Goal: Information Seeking & Learning: Check status

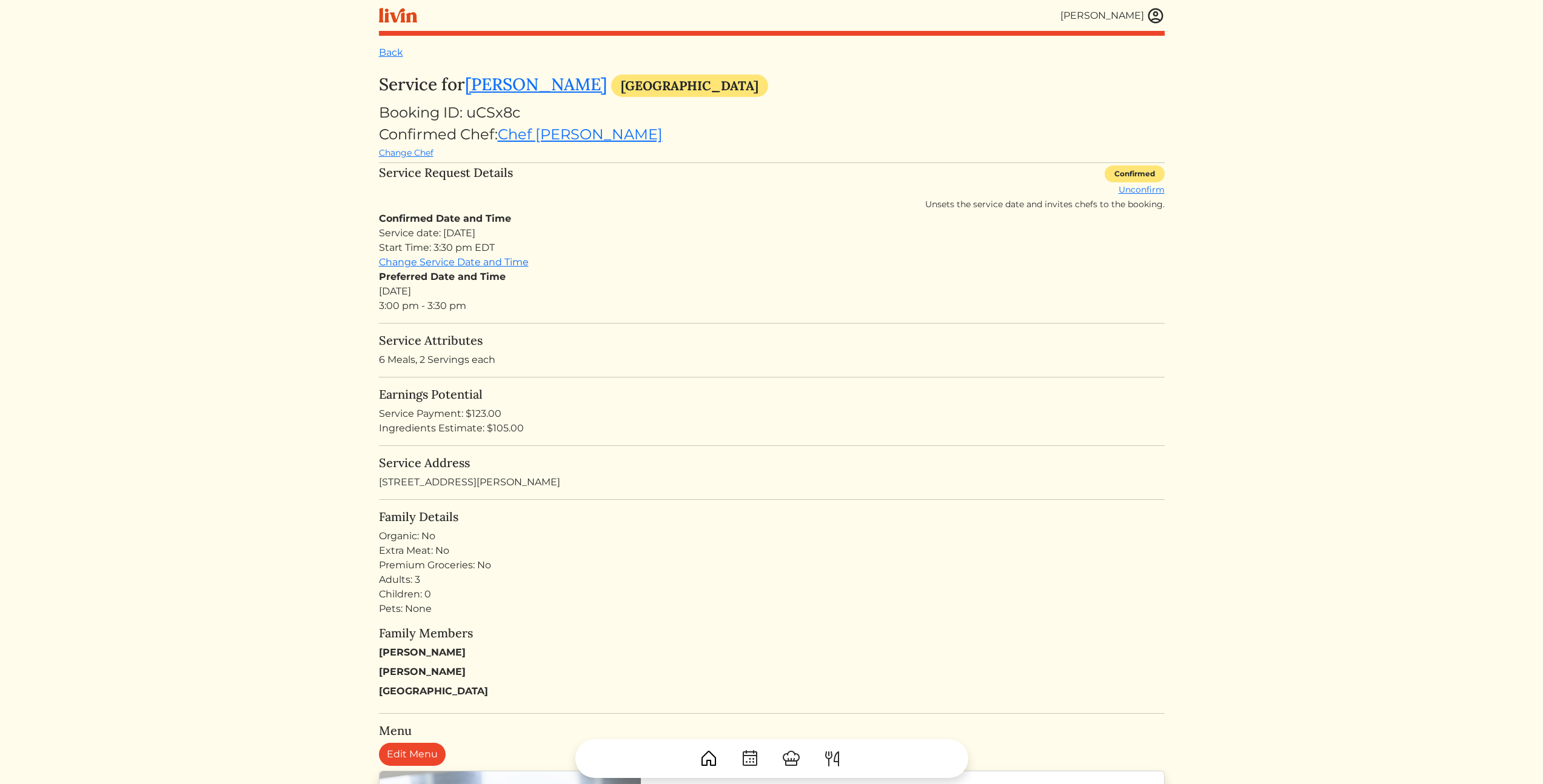
click at [294, 386] on html "Calvin Wang Calvin Wang Log out Dashboard Services Upcoming Completed Requested…" at bounding box center [772, 392] width 1543 height 784
drag, startPoint x: 565, startPoint y: 309, endPoint x: 577, endPoint y: 190, distance: 119.6
click at [577, 190] on div "Service Request Details Confirmed Unconfirm Unsets the service date and invites…" at bounding box center [772, 189] width 786 height 46
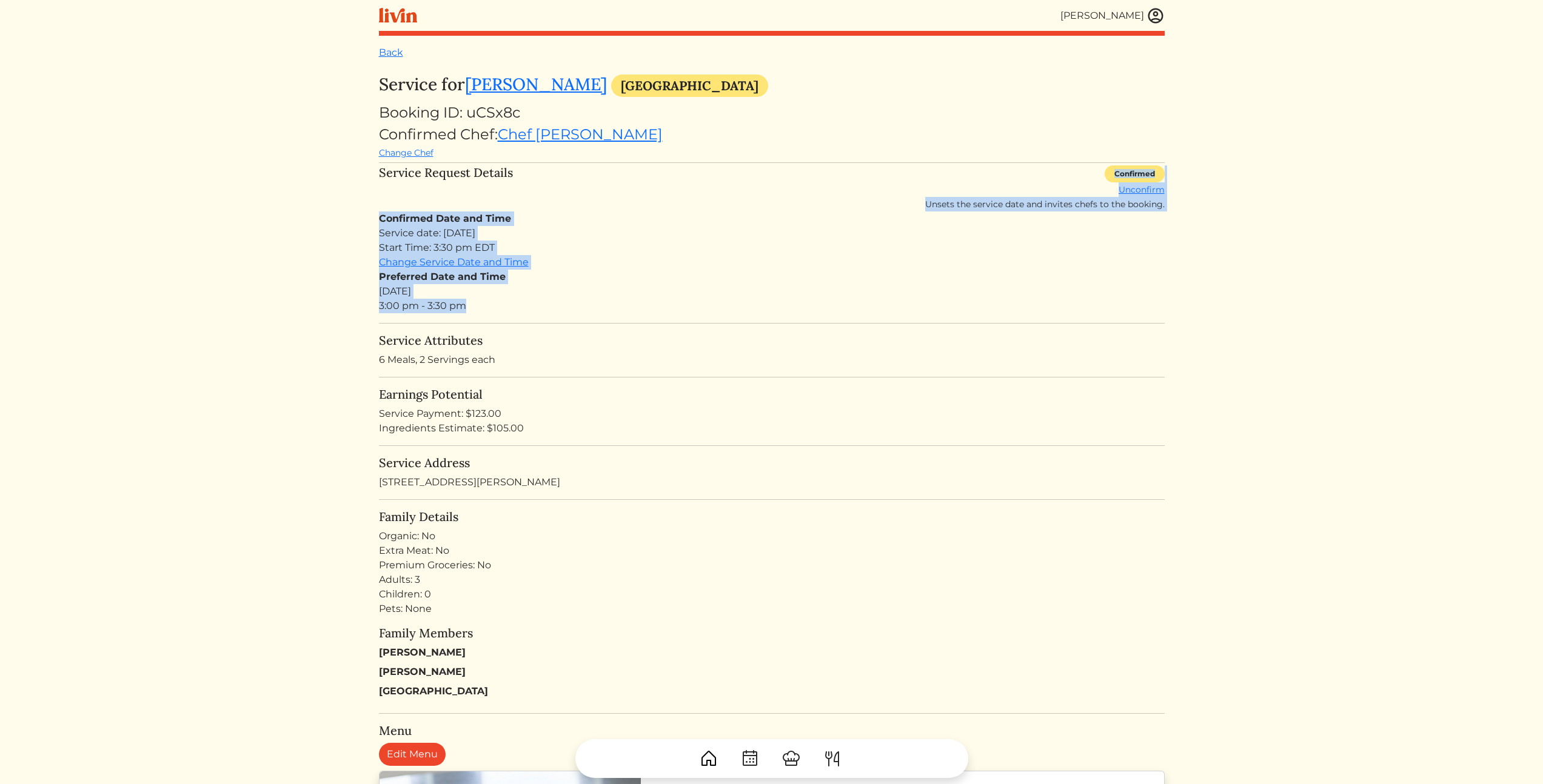
drag, startPoint x: 554, startPoint y: 225, endPoint x: 551, endPoint y: 334, distance: 109.0
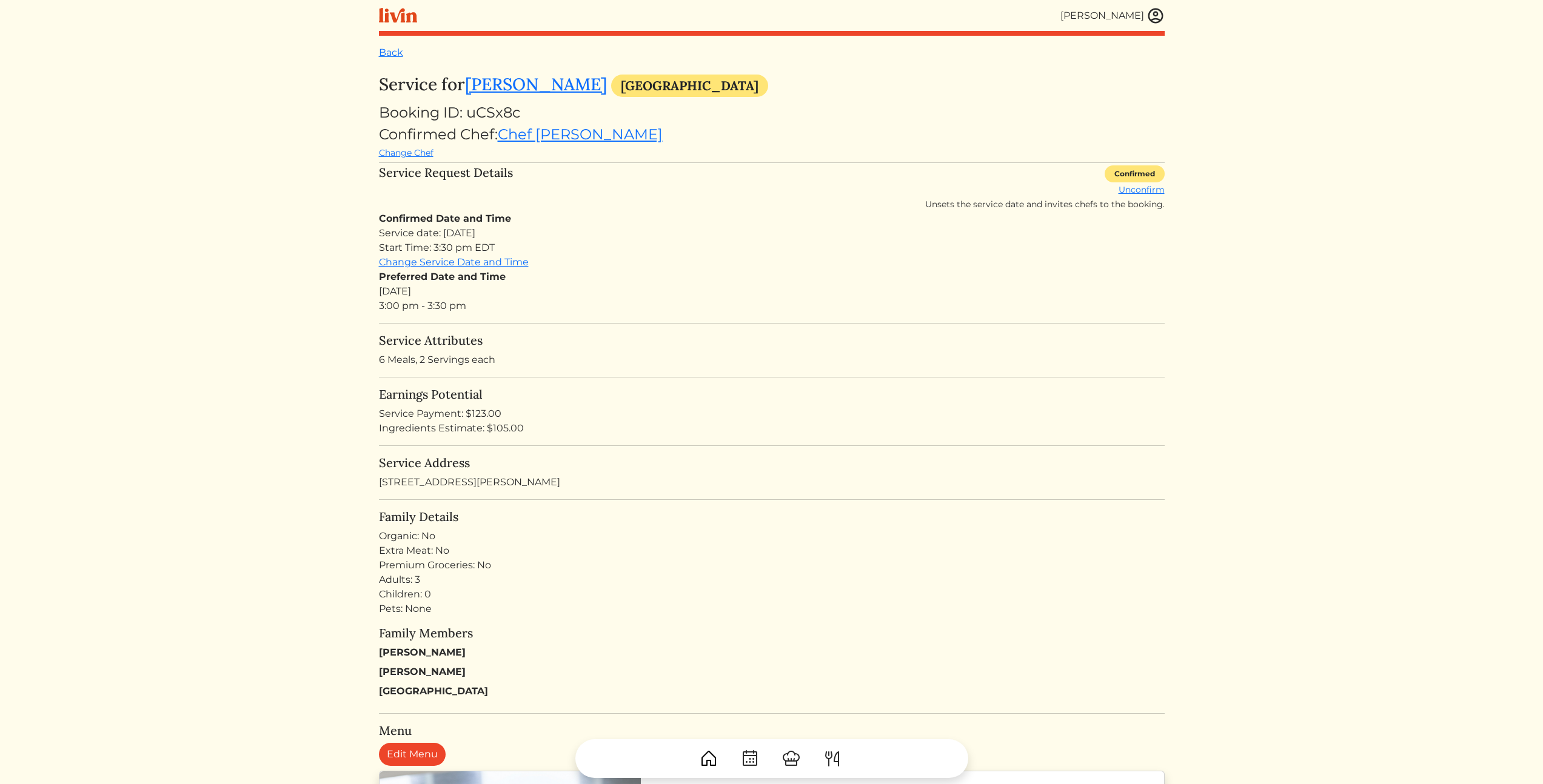
click at [559, 339] on h5 "Service Attributes" at bounding box center [772, 341] width 786 height 15
click at [662, 309] on div "Preferred Date and Time Sun, Sep 14, 2025 3:00 pm - 3:30 pm" at bounding box center [772, 291] width 786 height 44
click at [1164, 16] on img at bounding box center [1155, 15] width 18 height 18
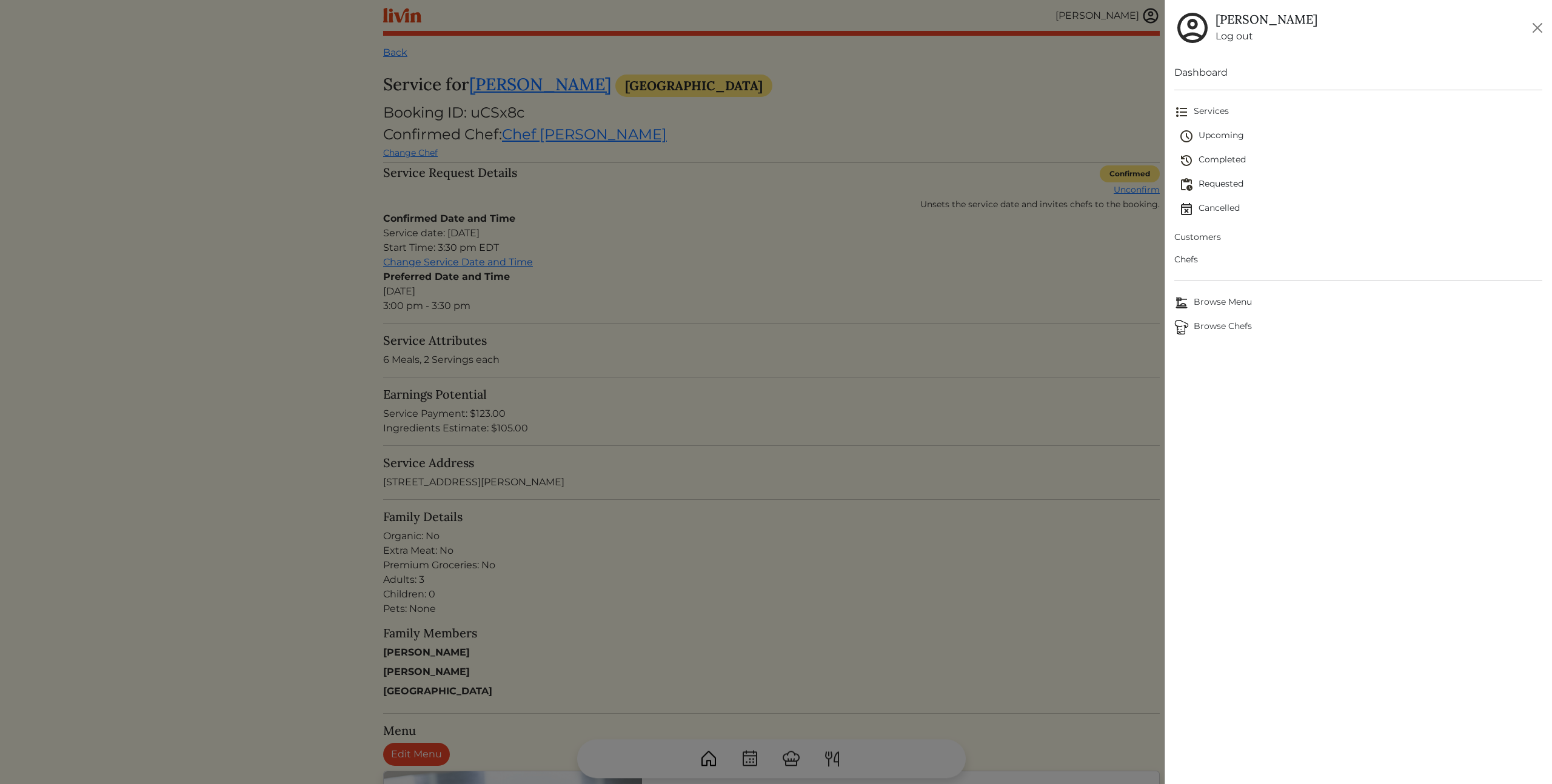
click at [1198, 236] on span "Customers" at bounding box center [1358, 237] width 368 height 13
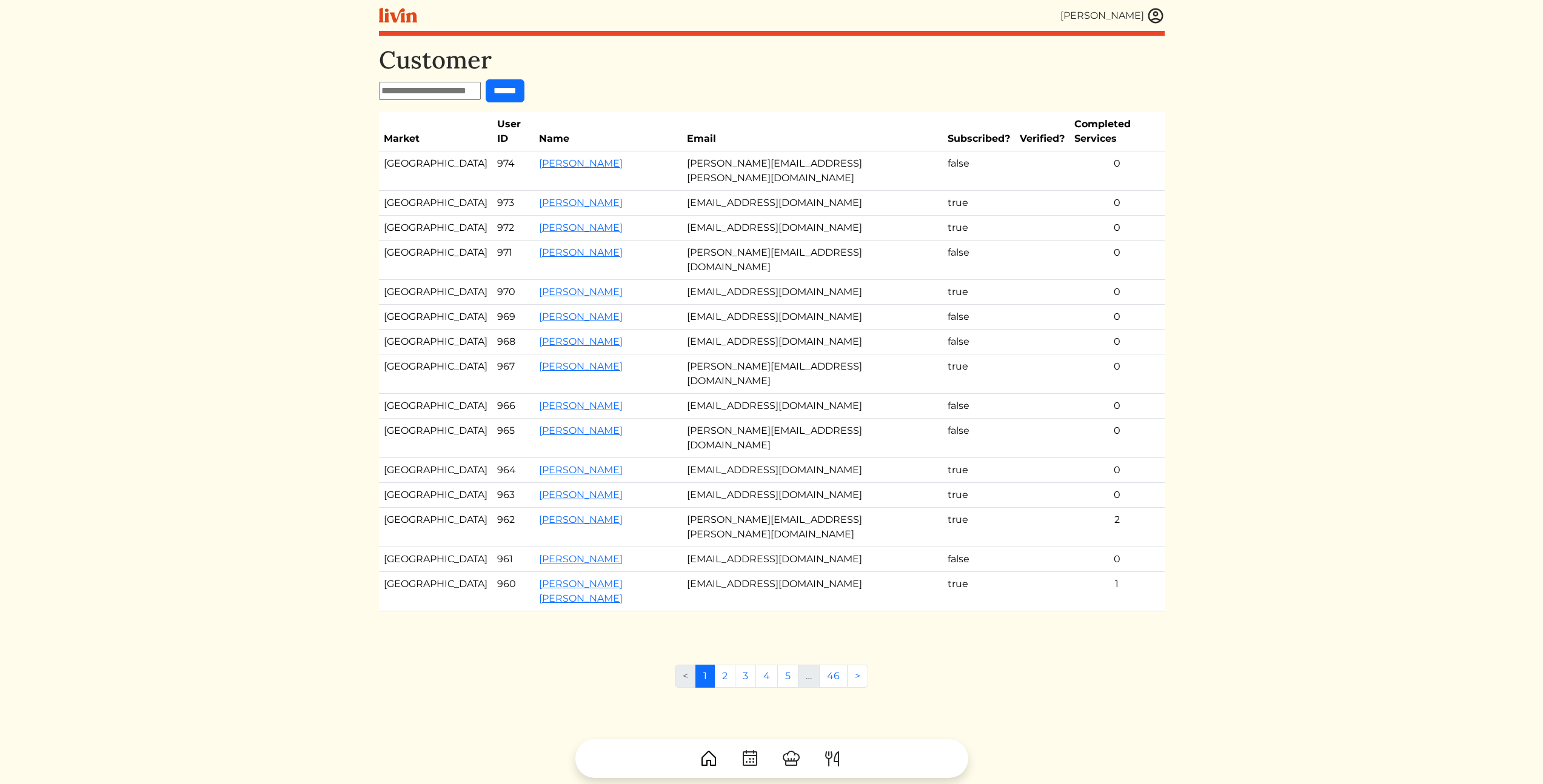
click at [464, 90] on input "text" at bounding box center [429, 90] width 102 height 18
paste input "**********"
type input "**********"
click at [522, 93] on input "******" at bounding box center [505, 90] width 39 height 23
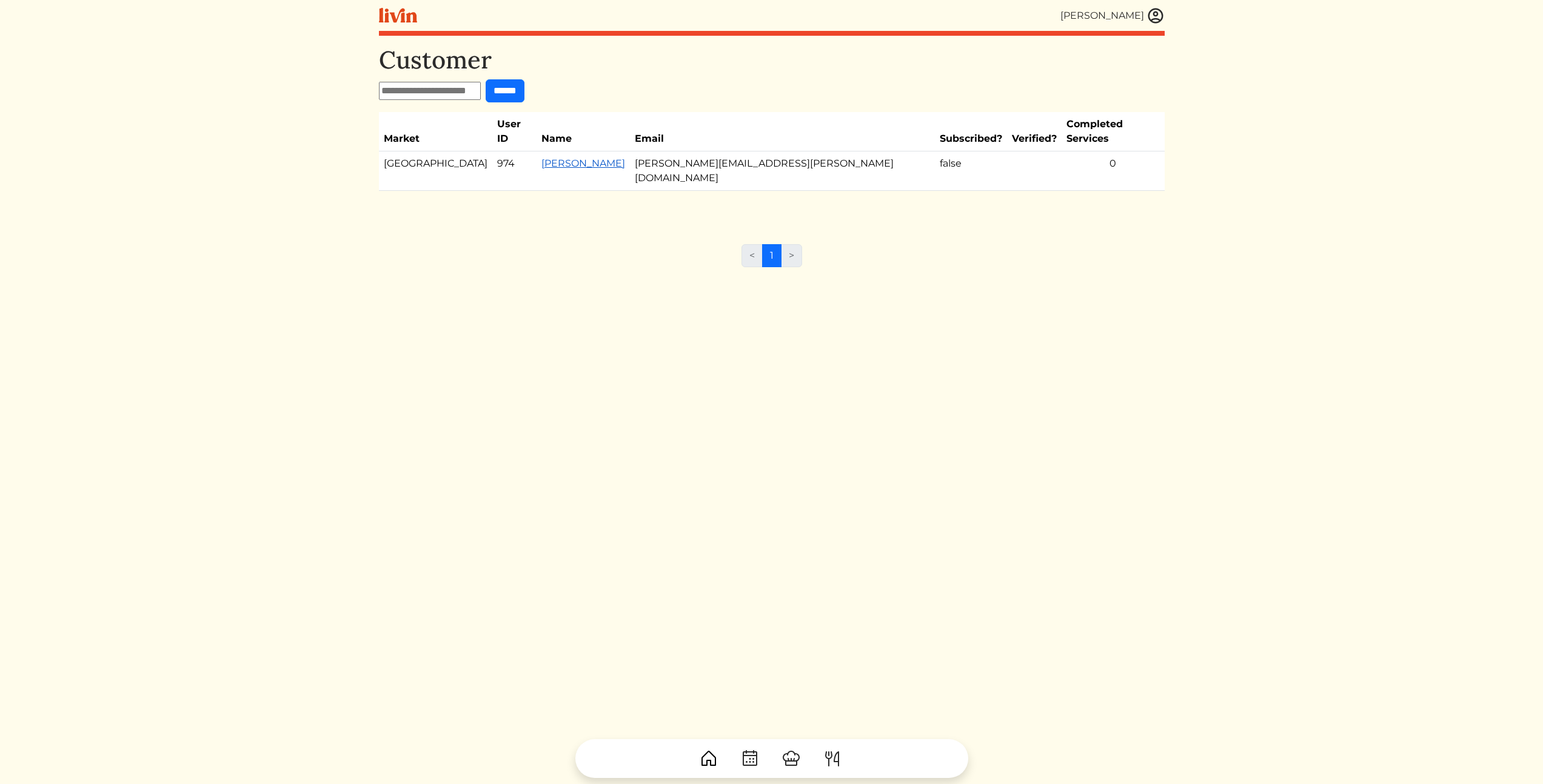
click at [611, 158] on link "Brittany Crockett" at bounding box center [583, 163] width 84 height 12
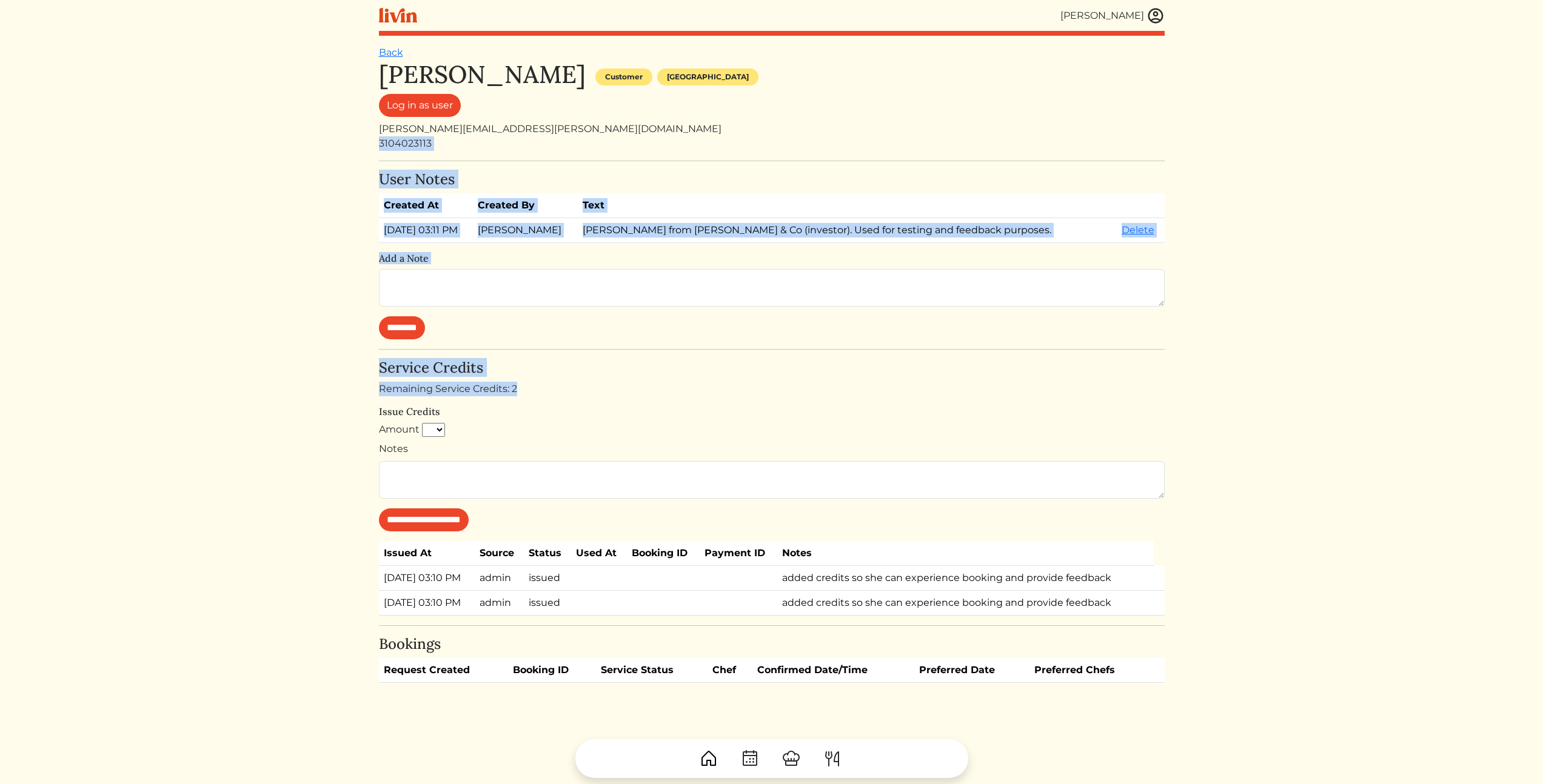
drag, startPoint x: 397, startPoint y: 147, endPoint x: 1341, endPoint y: 407, distance: 979.2
click at [1280, 390] on html "[PERSON_NAME] [PERSON_NAME] Log out Dashboard Services Upcoming Completed Reque…" at bounding box center [772, 392] width 1543 height 784
drag, startPoint x: 1348, startPoint y: 419, endPoint x: 307, endPoint y: 148, distance: 1075.7
click at [365, 191] on html "[PERSON_NAME] [PERSON_NAME] Log out Dashboard Services Upcoming Completed Reque…" at bounding box center [772, 392] width 1543 height 784
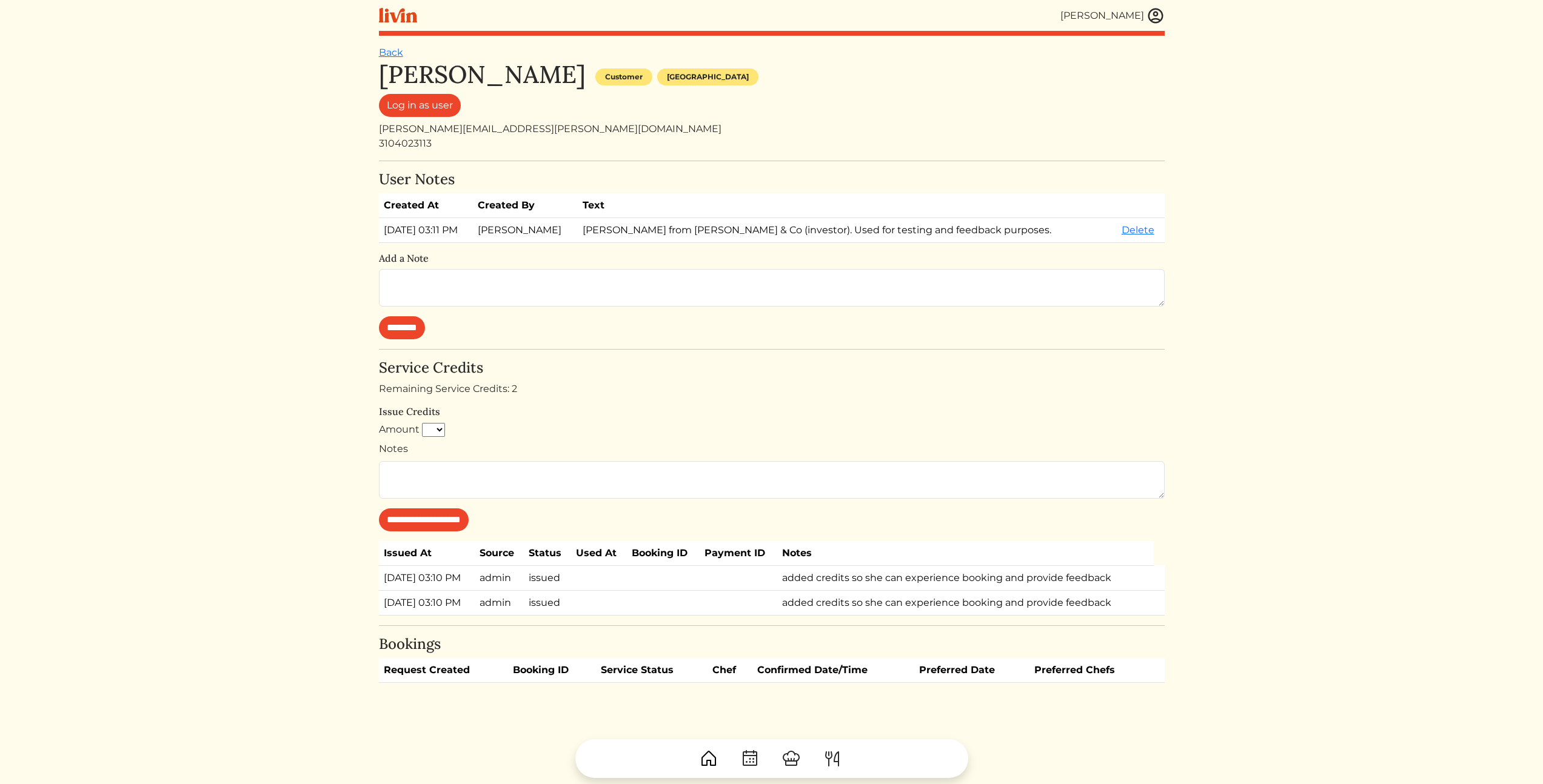
drag, startPoint x: 288, startPoint y: 143, endPoint x: 283, endPoint y: 148, distance: 7.1
click at [287, 143] on html "[PERSON_NAME] [PERSON_NAME] Log out Dashboard Services Upcoming Completed Reque…" at bounding box center [772, 392] width 1543 height 784
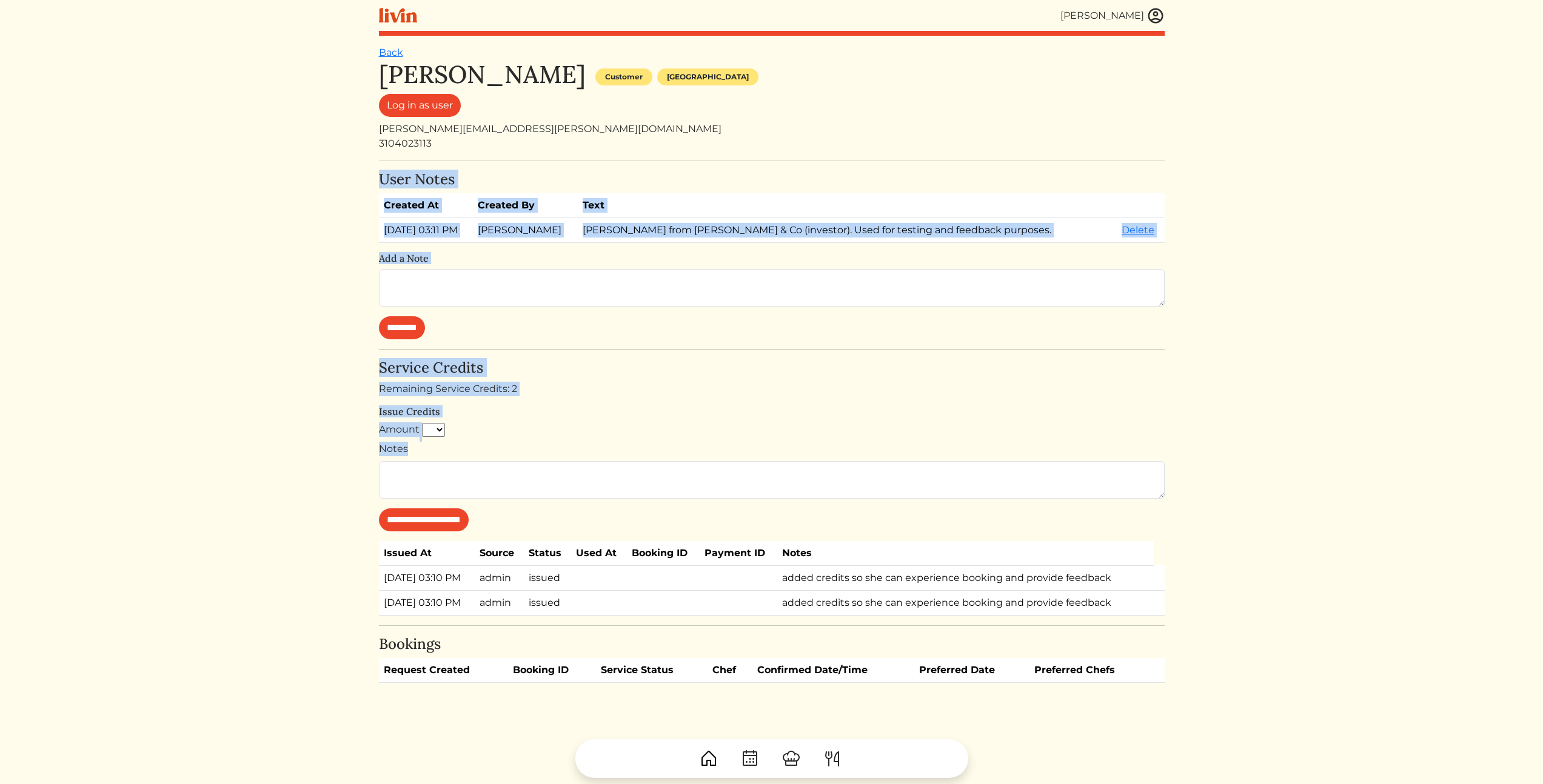
drag, startPoint x: 251, startPoint y: 164, endPoint x: 1344, endPoint y: 471, distance: 1135.3
click at [1300, 490] on html "[PERSON_NAME] [PERSON_NAME] Log out Dashboard Services Upcoming Completed Reque…" at bounding box center [772, 392] width 1543 height 784
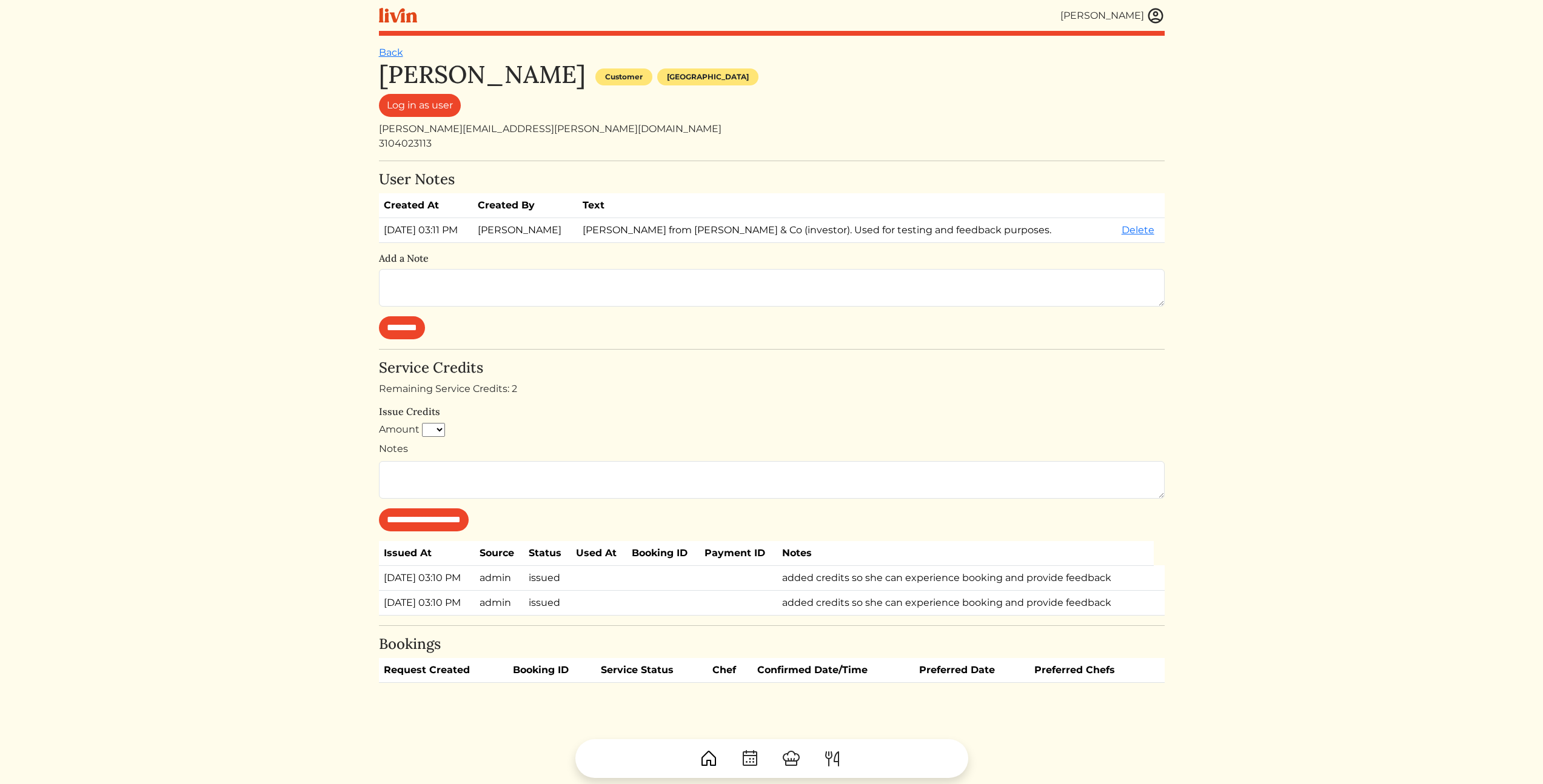
click at [1345, 445] on html "[PERSON_NAME] [PERSON_NAME] Log out Dashboard Services Upcoming Completed Reque…" at bounding box center [772, 392] width 1543 height 784
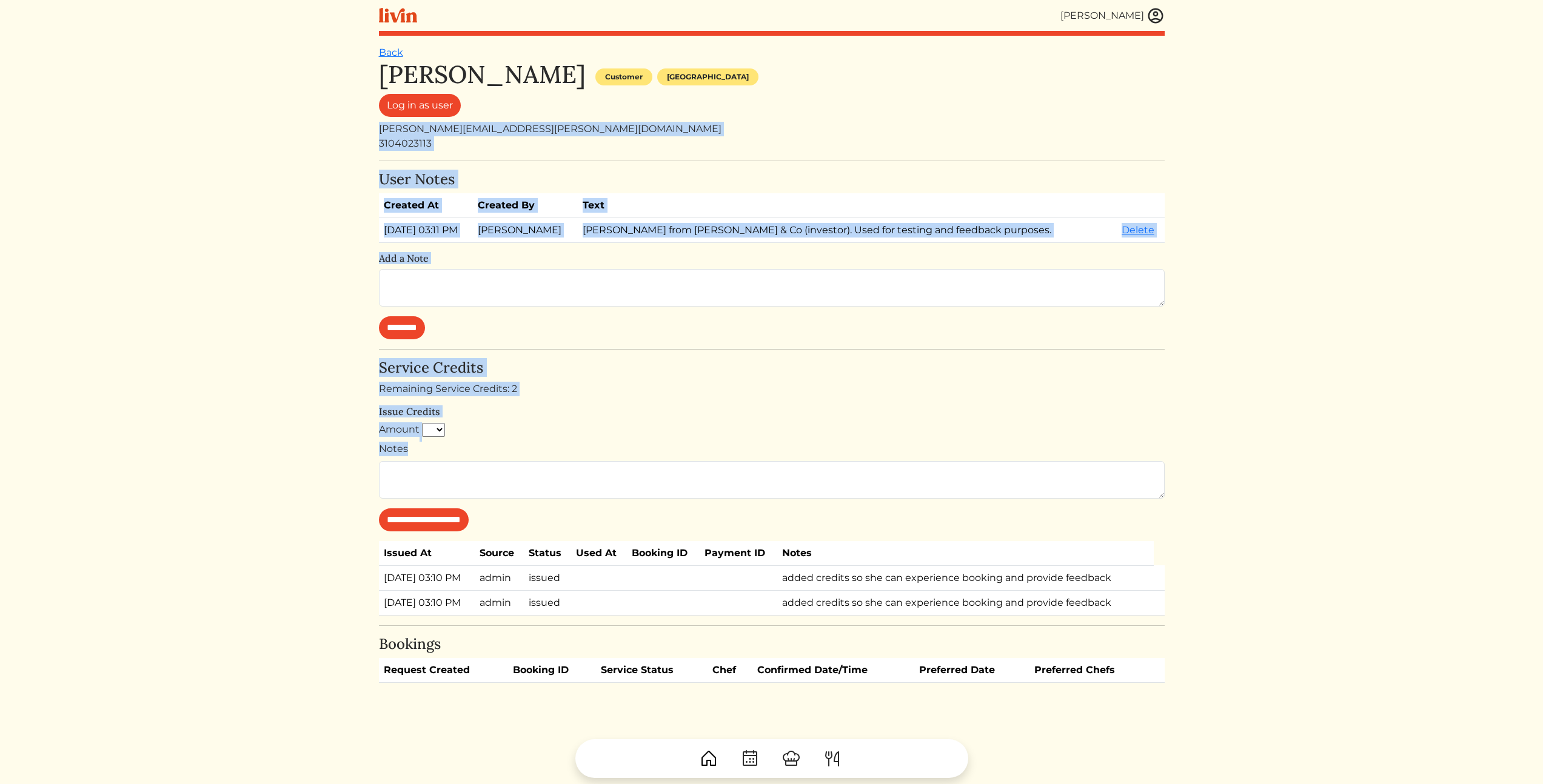
drag, startPoint x: 1292, startPoint y: 435, endPoint x: 235, endPoint y: 74, distance: 1116.9
click at [230, 101] on html "[PERSON_NAME] [PERSON_NAME] Log out Dashboard Services Upcoming Completed Reque…" at bounding box center [772, 392] width 1543 height 784
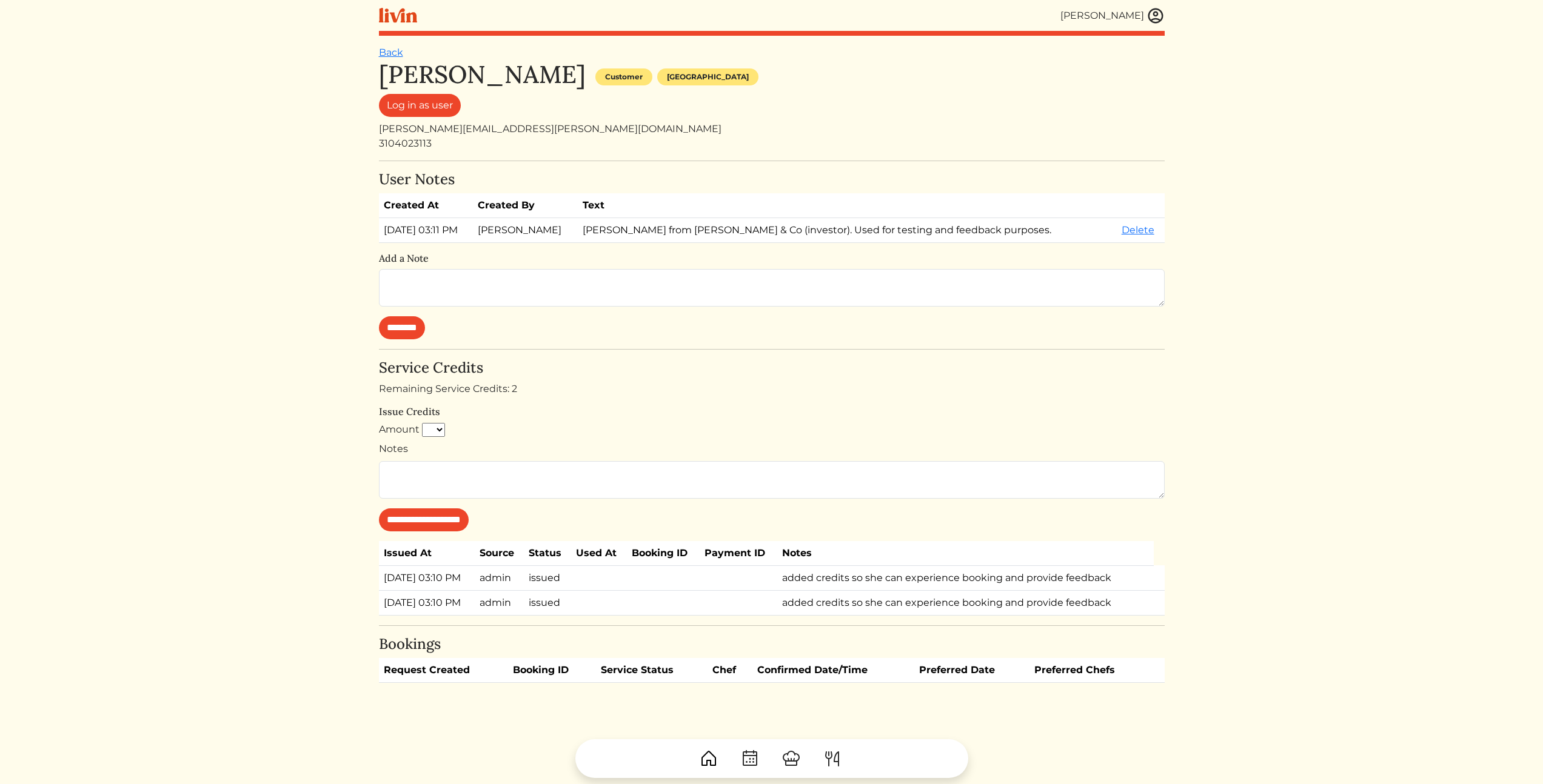
click at [249, 70] on html "[PERSON_NAME] [PERSON_NAME] Log out Dashboard Services Upcoming Completed Reque…" at bounding box center [772, 392] width 1543 height 784
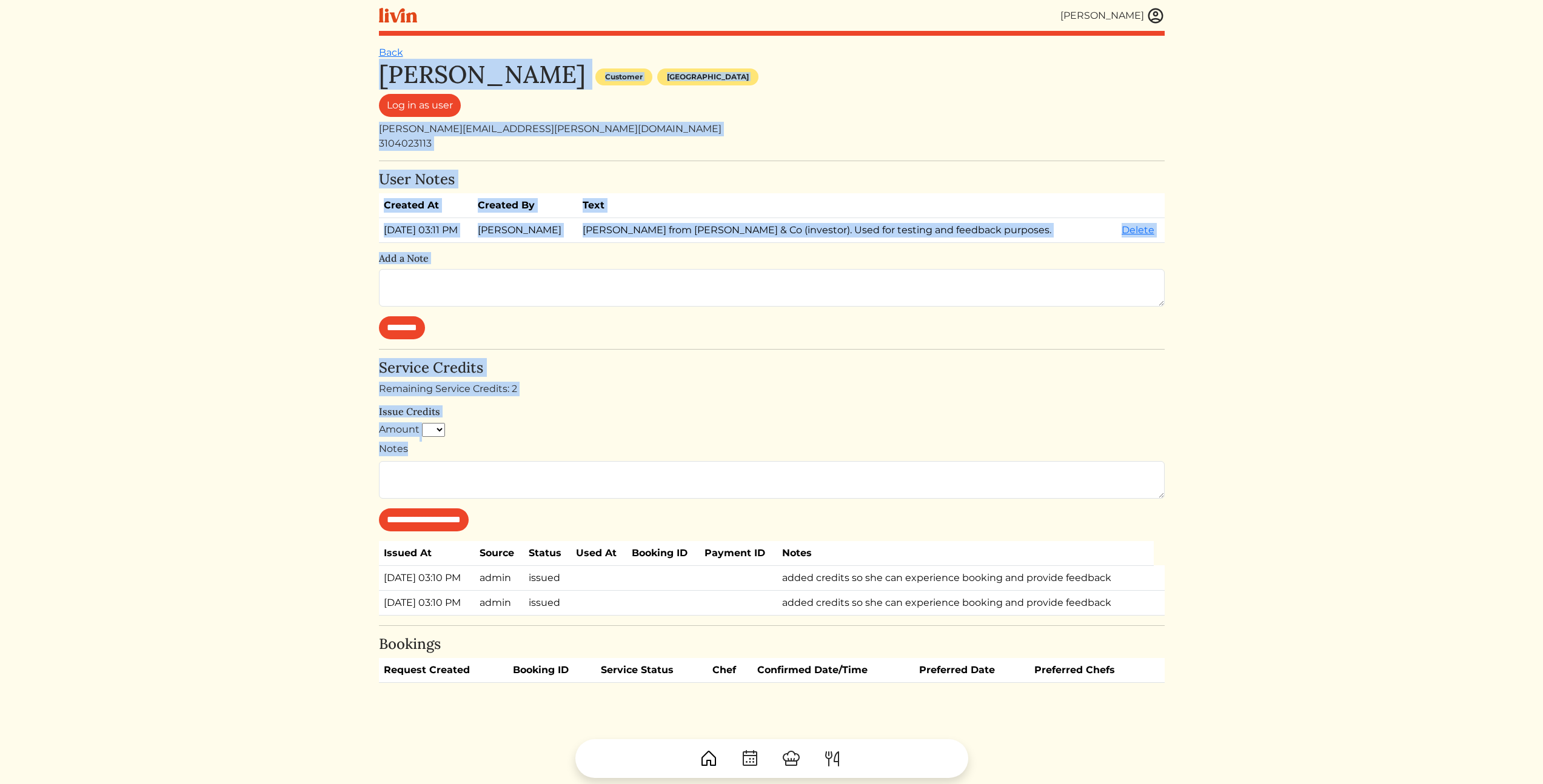
drag, startPoint x: 338, startPoint y: 230, endPoint x: 1296, endPoint y: 453, distance: 983.6
click at [1205, 454] on html "[PERSON_NAME] [PERSON_NAME] Log out Dashboard Services Upcoming Completed Reque…" at bounding box center [772, 392] width 1543 height 784
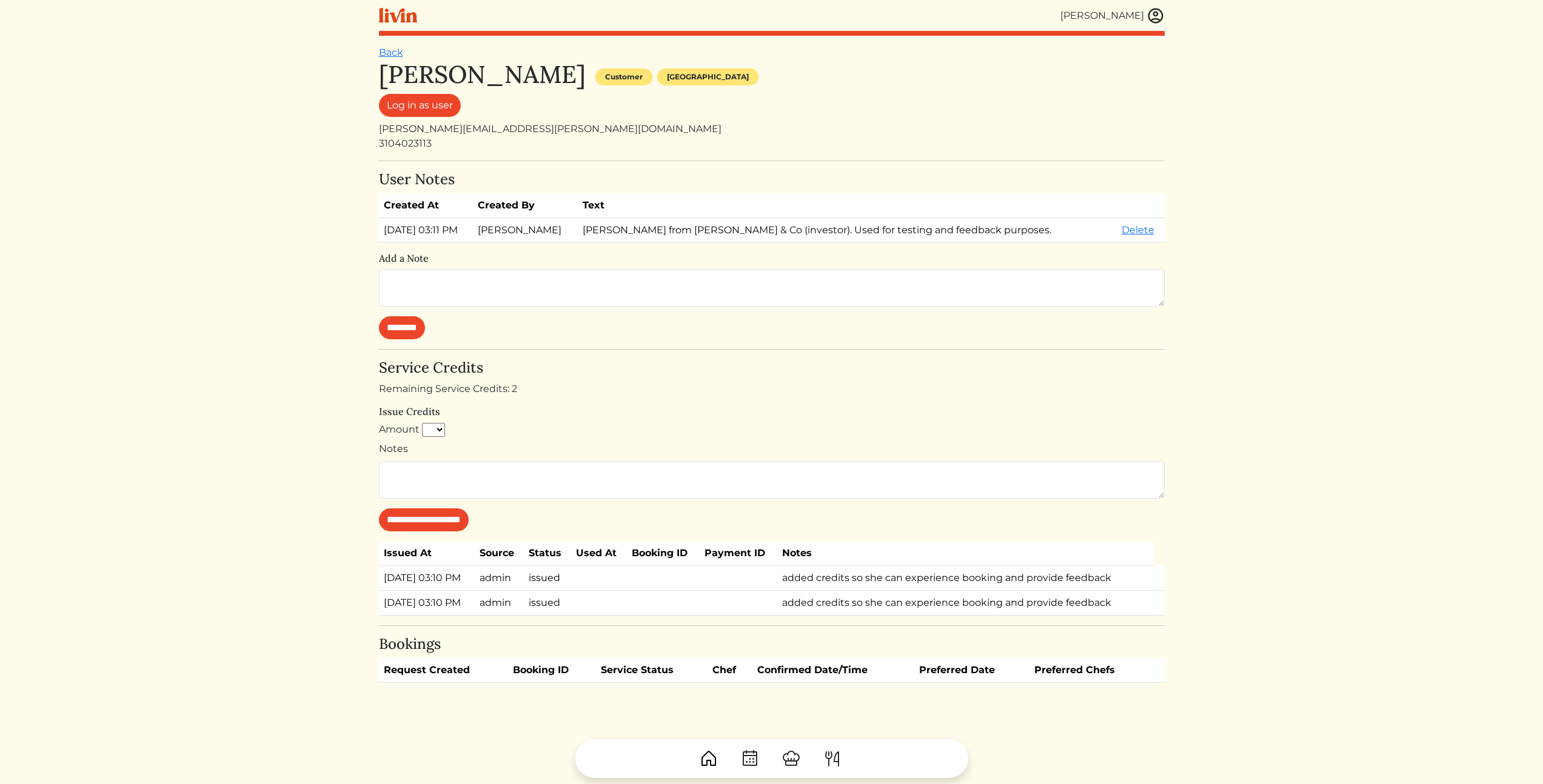
click at [1309, 452] on html "[PERSON_NAME] [PERSON_NAME] Log out Dashboard Services Upcoming Completed Reque…" at bounding box center [772, 392] width 1543 height 784
drag, startPoint x: 259, startPoint y: 292, endPoint x: 231, endPoint y: 219, distance: 78.2
click at [229, 286] on html "[PERSON_NAME] [PERSON_NAME] Log out Dashboard Services Upcoming Completed Reque…" at bounding box center [772, 392] width 1543 height 784
click at [449, 130] on div "brittany@slauson.co" at bounding box center [772, 129] width 786 height 15
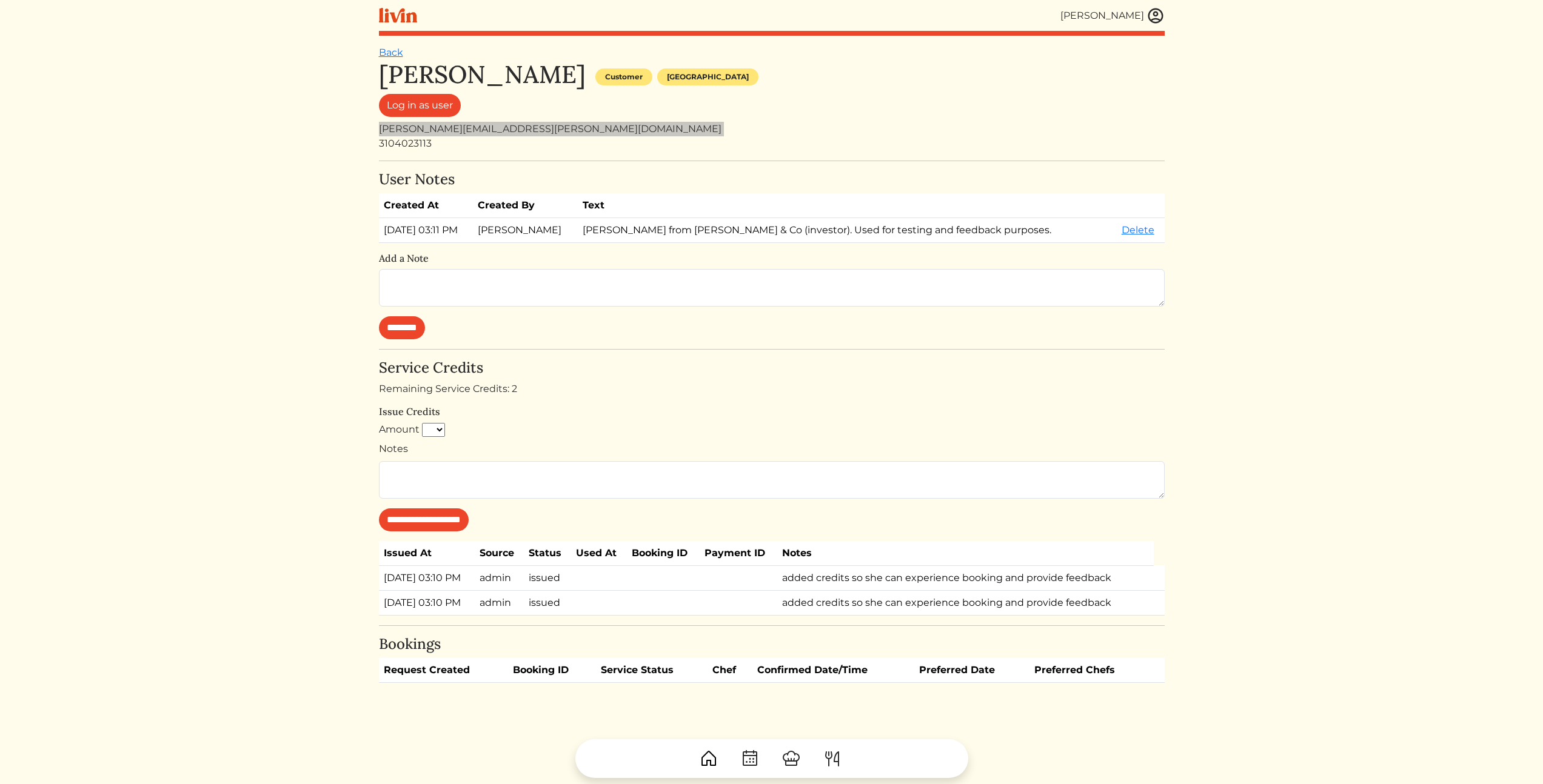
click at [449, 130] on div "brittany@slauson.co" at bounding box center [772, 129] width 786 height 15
click at [475, 123] on div "brittany@slauson.co" at bounding box center [772, 129] width 786 height 15
drag, startPoint x: 455, startPoint y: 130, endPoint x: 385, endPoint y: 131, distance: 70.0
click at [385, 131] on div "brittany@slauson.co" at bounding box center [772, 129] width 786 height 15
click at [1336, 330] on html "[PERSON_NAME] [PERSON_NAME] Log out Dashboard Services Upcoming Completed Reque…" at bounding box center [772, 392] width 1543 height 784
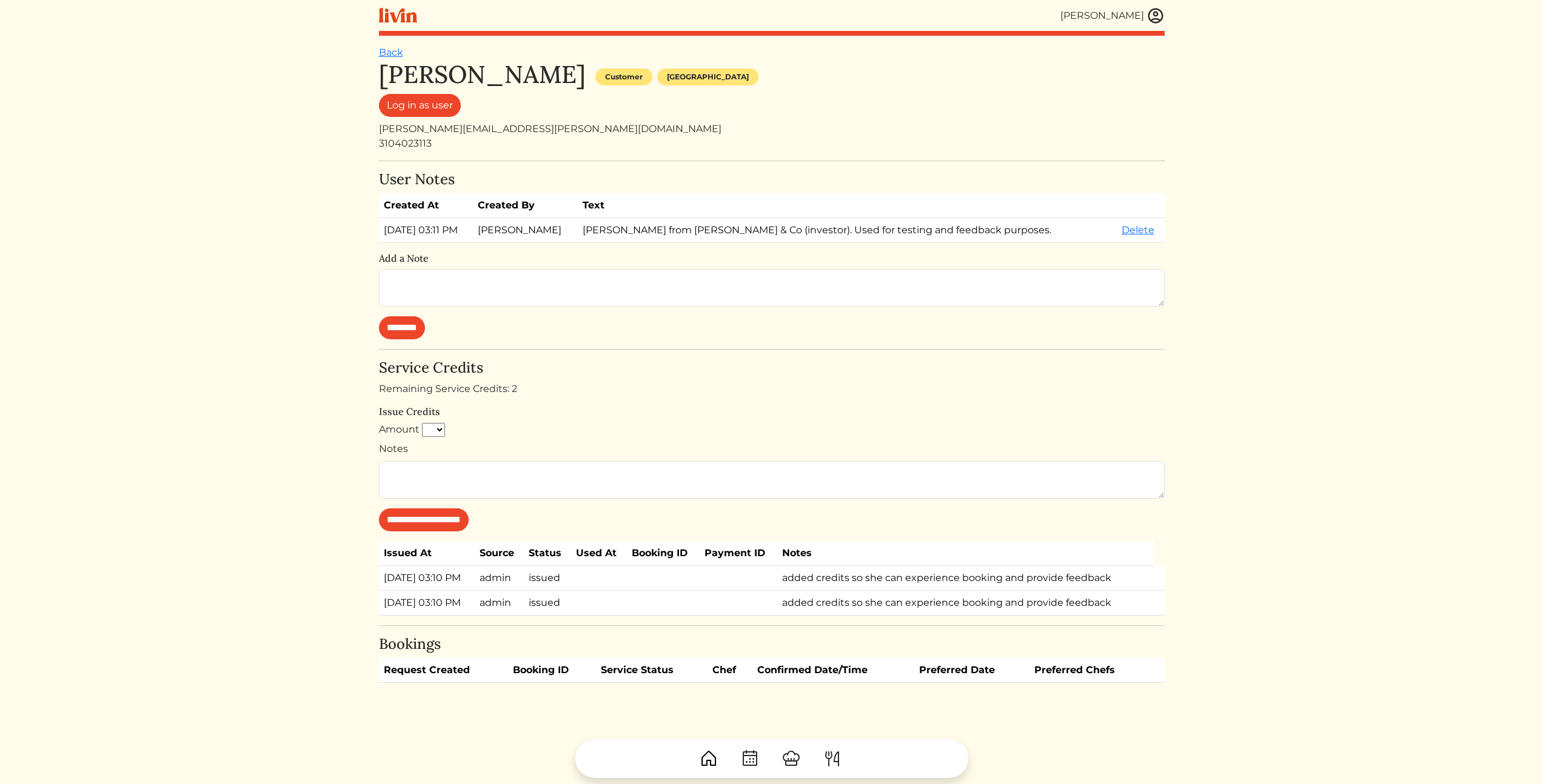
drag, startPoint x: 1336, startPoint y: 330, endPoint x: 1284, endPoint y: 199, distance: 140.9
click at [1283, 196] on html "[PERSON_NAME] [PERSON_NAME] Log out Dashboard Services Upcoming Completed Reque…" at bounding box center [772, 392] width 1543 height 784
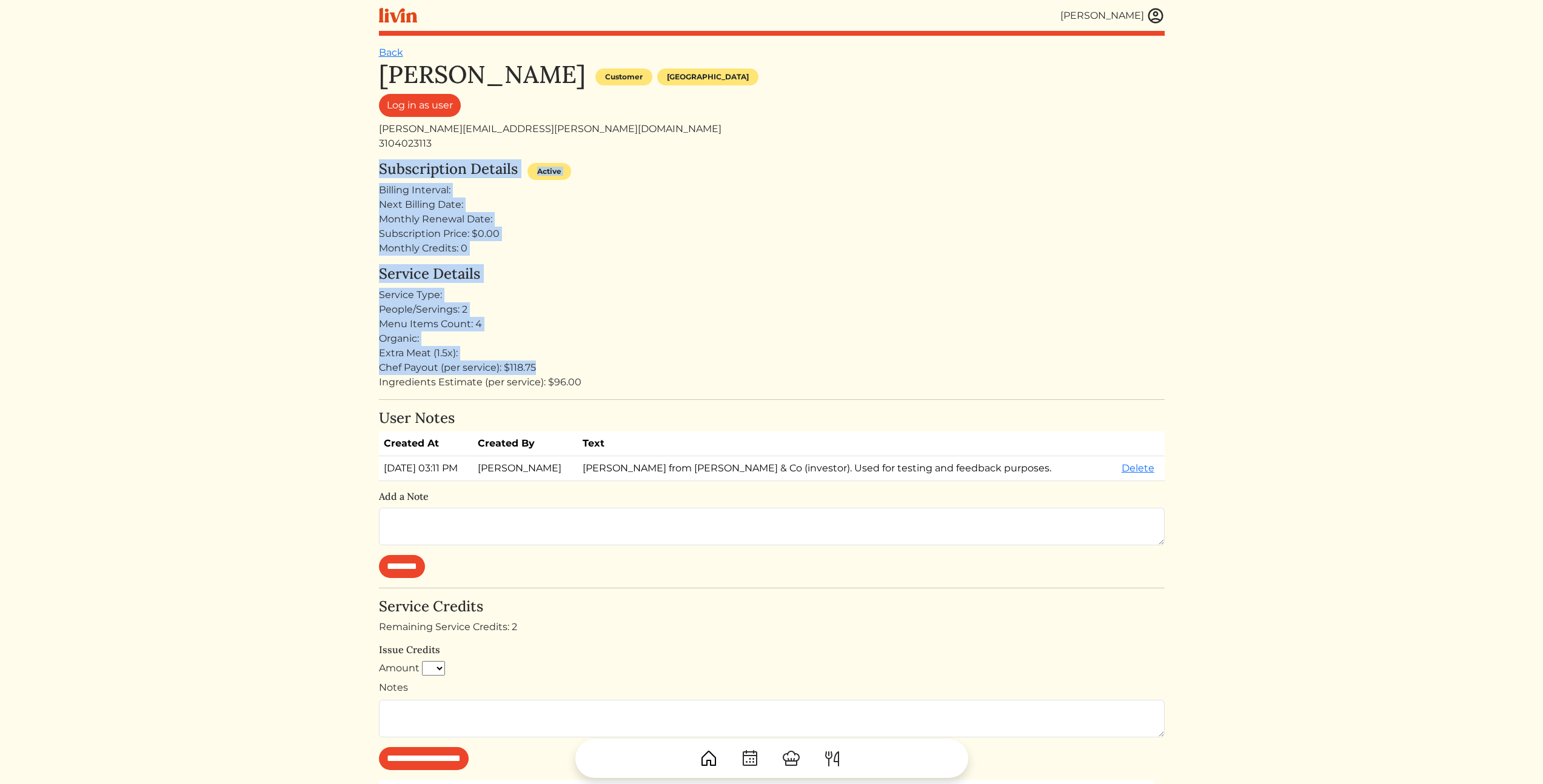
drag, startPoint x: 379, startPoint y: 155, endPoint x: 745, endPoint y: 377, distance: 428.1
click at [744, 377] on html "[PERSON_NAME] [PERSON_NAME] Log out Dashboard Services Upcoming Completed Reque…" at bounding box center [772, 392] width 1543 height 784
click at [753, 380] on div "Ingredients Estimate (per service): $96.00" at bounding box center [772, 383] width 786 height 15
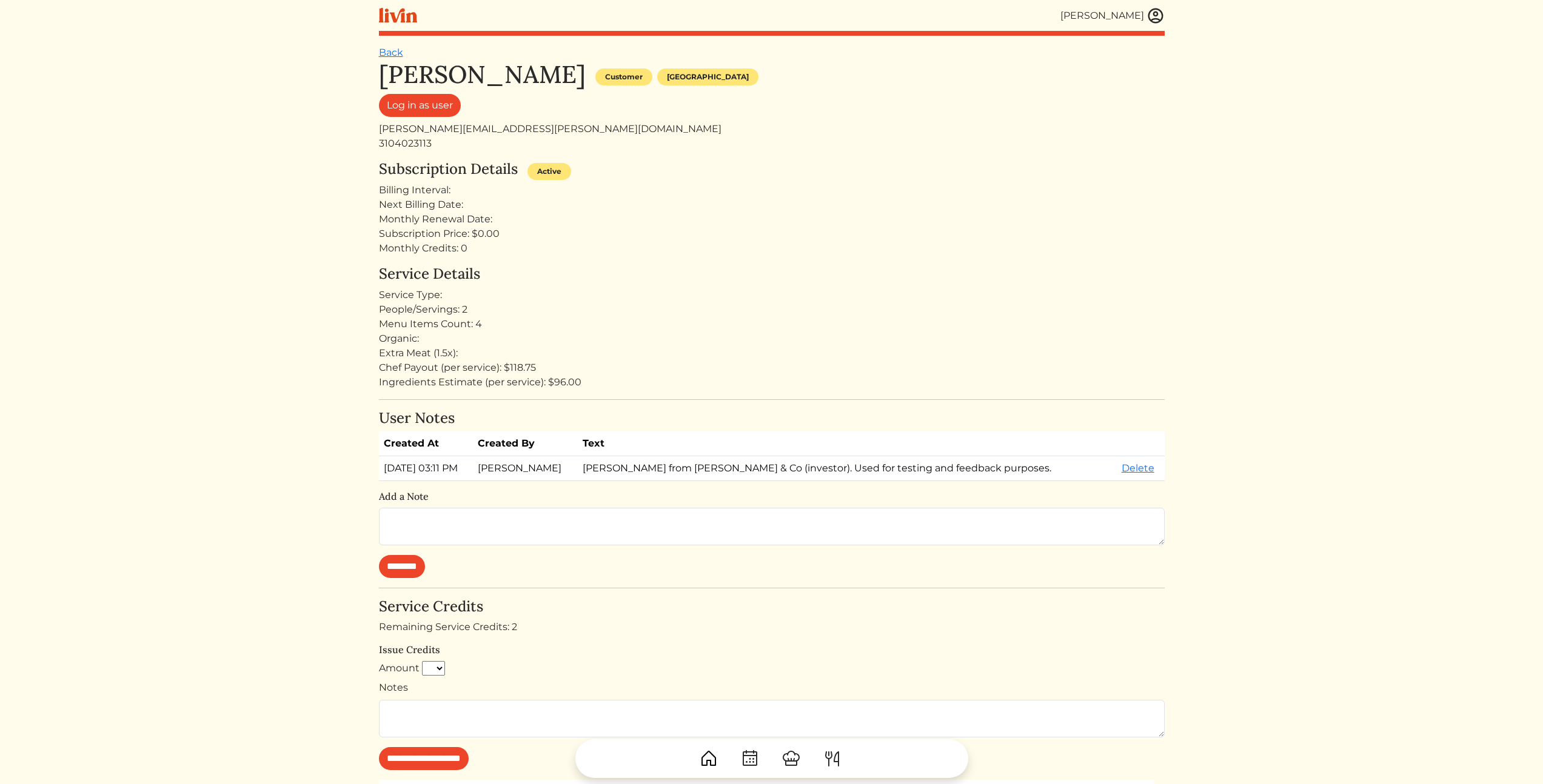
drag, startPoint x: 805, startPoint y: 164, endPoint x: 778, endPoint y: 142, distance: 34.8
click at [804, 165] on div "Subscription Details Active" at bounding box center [772, 172] width 786 height 22
drag, startPoint x: 801, startPoint y: 290, endPoint x: 788, endPoint y: 287, distance: 13.3
click at [801, 289] on div "Service Type:" at bounding box center [772, 295] width 786 height 15
drag, startPoint x: 783, startPoint y: 244, endPoint x: 783, endPoint y: 202, distance: 42.0
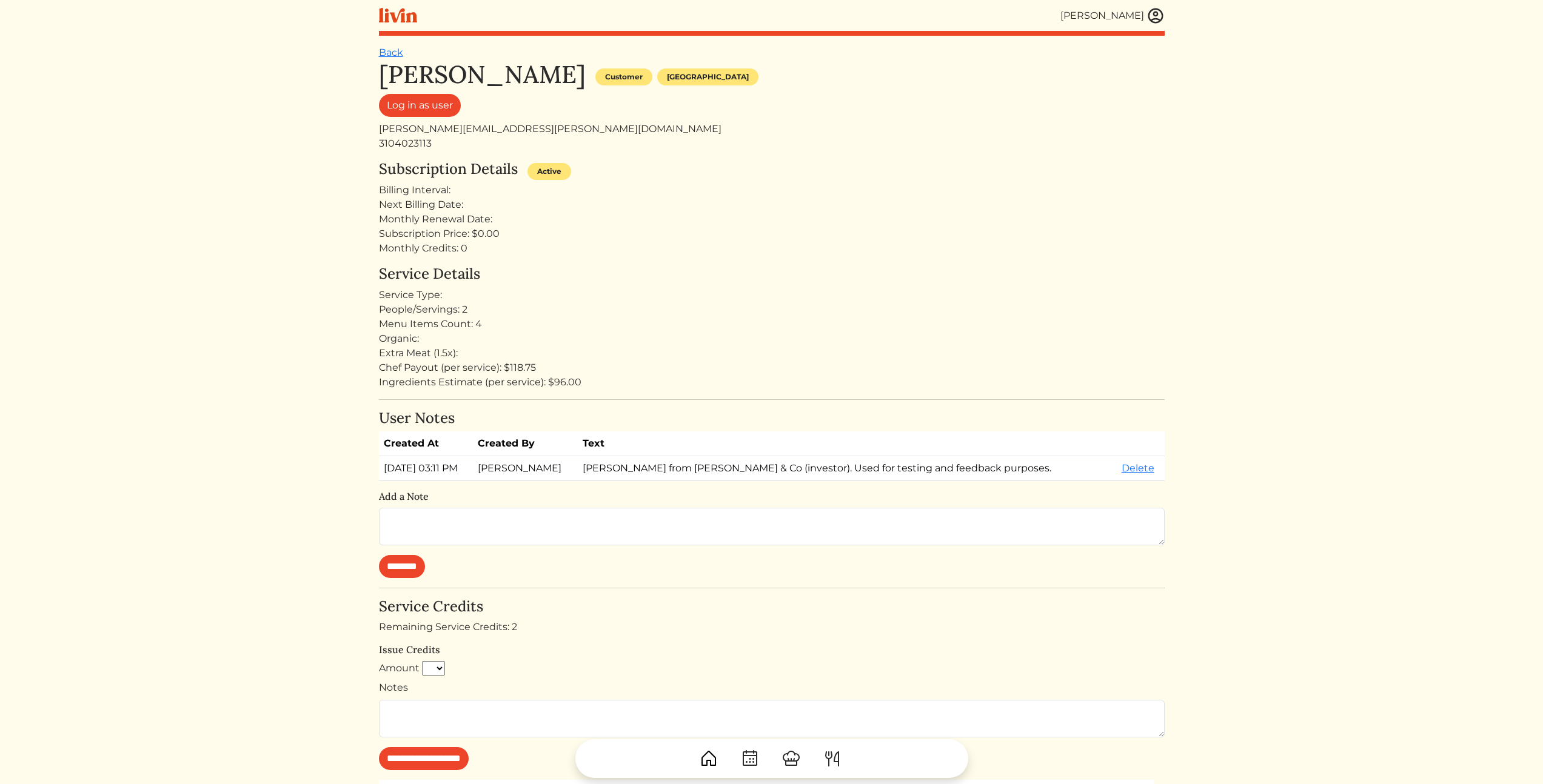
click at [775, 207] on div "Brittany Crockett Customer Los angeles Log in as user brittany@slauson.co 31040…" at bounding box center [772, 490] width 786 height 861
click at [823, 204] on div "Next Billing Date:" at bounding box center [772, 205] width 786 height 15
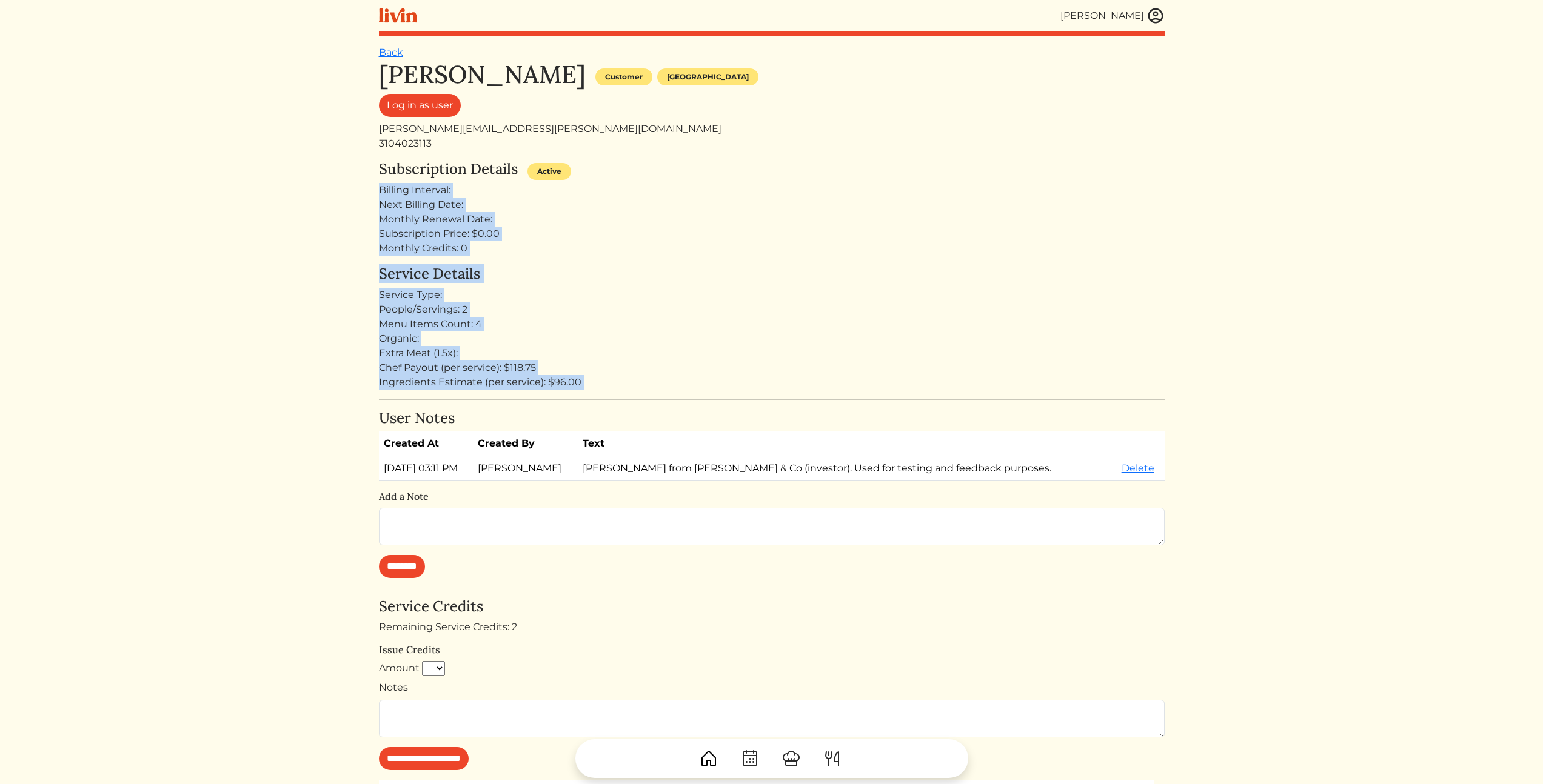
drag, startPoint x: 729, startPoint y: 185, endPoint x: 877, endPoint y: 410, distance: 269.3
click at [838, 409] on div "Brittany Crockett Customer Los angeles Log in as user brittany@slauson.co 31040…" at bounding box center [772, 490] width 786 height 861
click at [894, 402] on div "Brittany Crockett Customer Los angeles Log in as user brittany@slauson.co 31040…" at bounding box center [772, 490] width 786 height 861
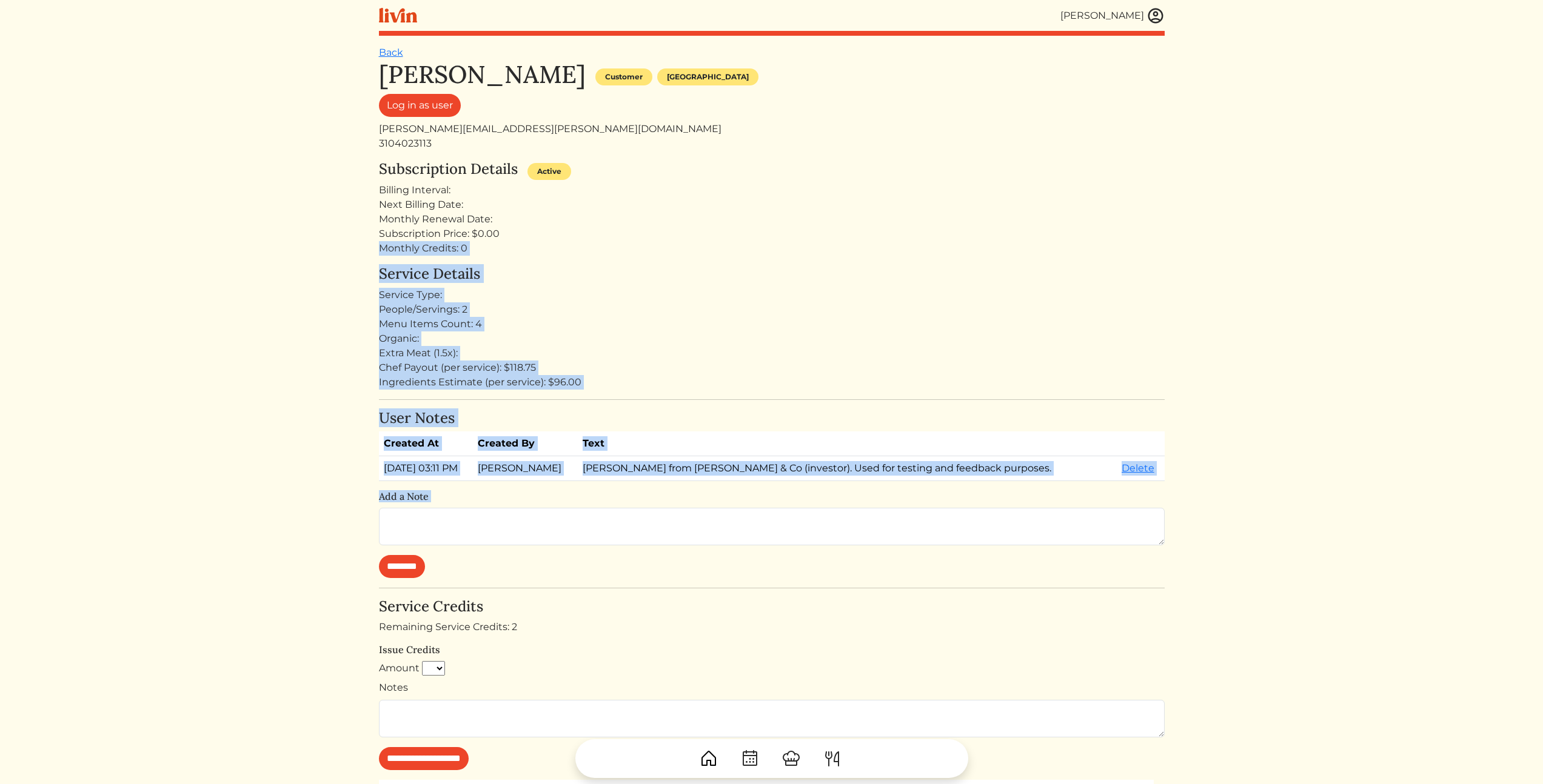
drag, startPoint x: 259, startPoint y: 261, endPoint x: 252, endPoint y: 621, distance: 360.1
click at [267, 600] on html "[PERSON_NAME] [PERSON_NAME] Log out Dashboard Services Upcoming Completed Reque…" at bounding box center [772, 392] width 1543 height 784
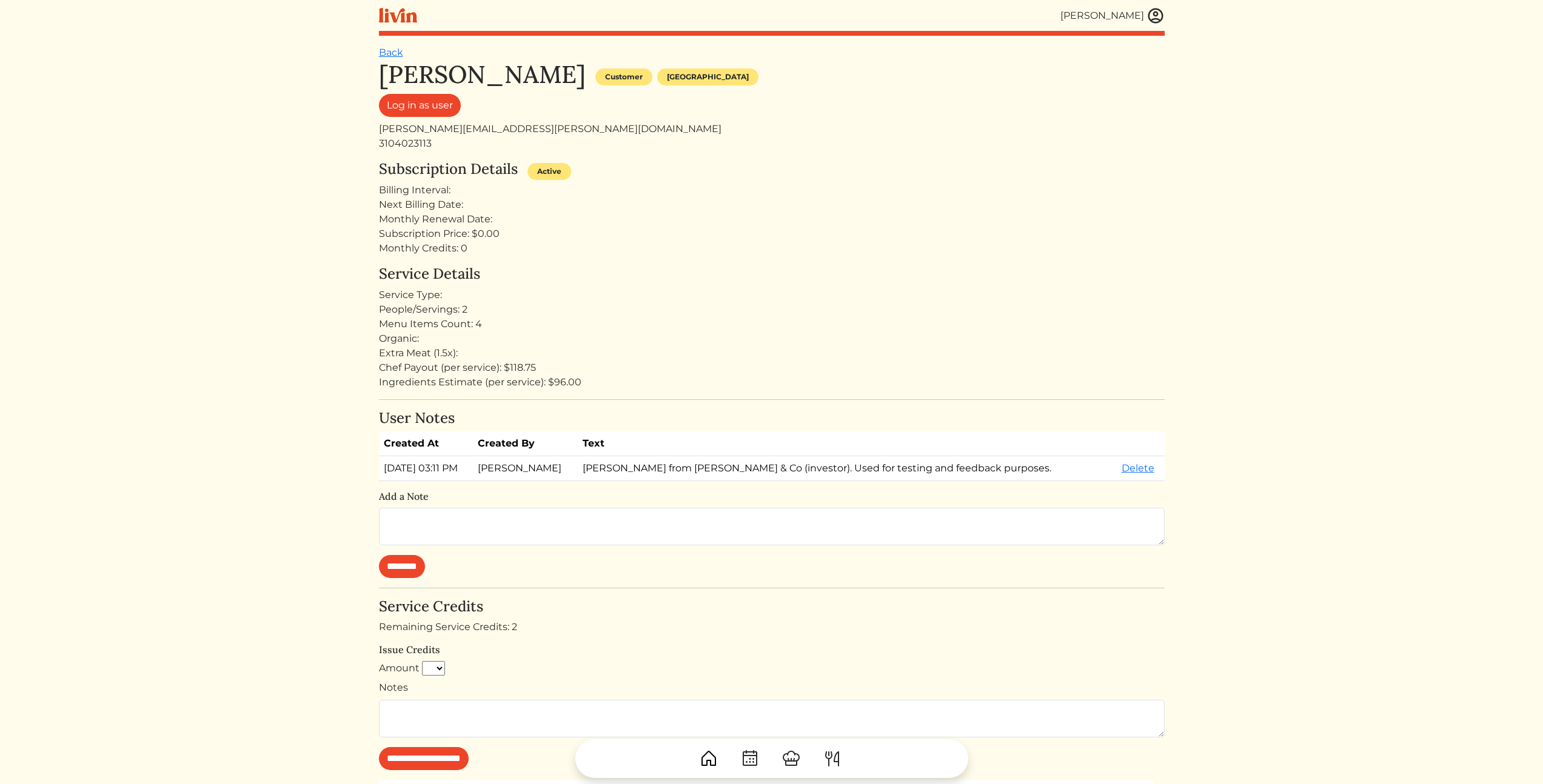
click at [252, 621] on html "[PERSON_NAME] [PERSON_NAME] Log out Dashboard Services Upcoming Completed Reque…" at bounding box center [772, 392] width 1543 height 784
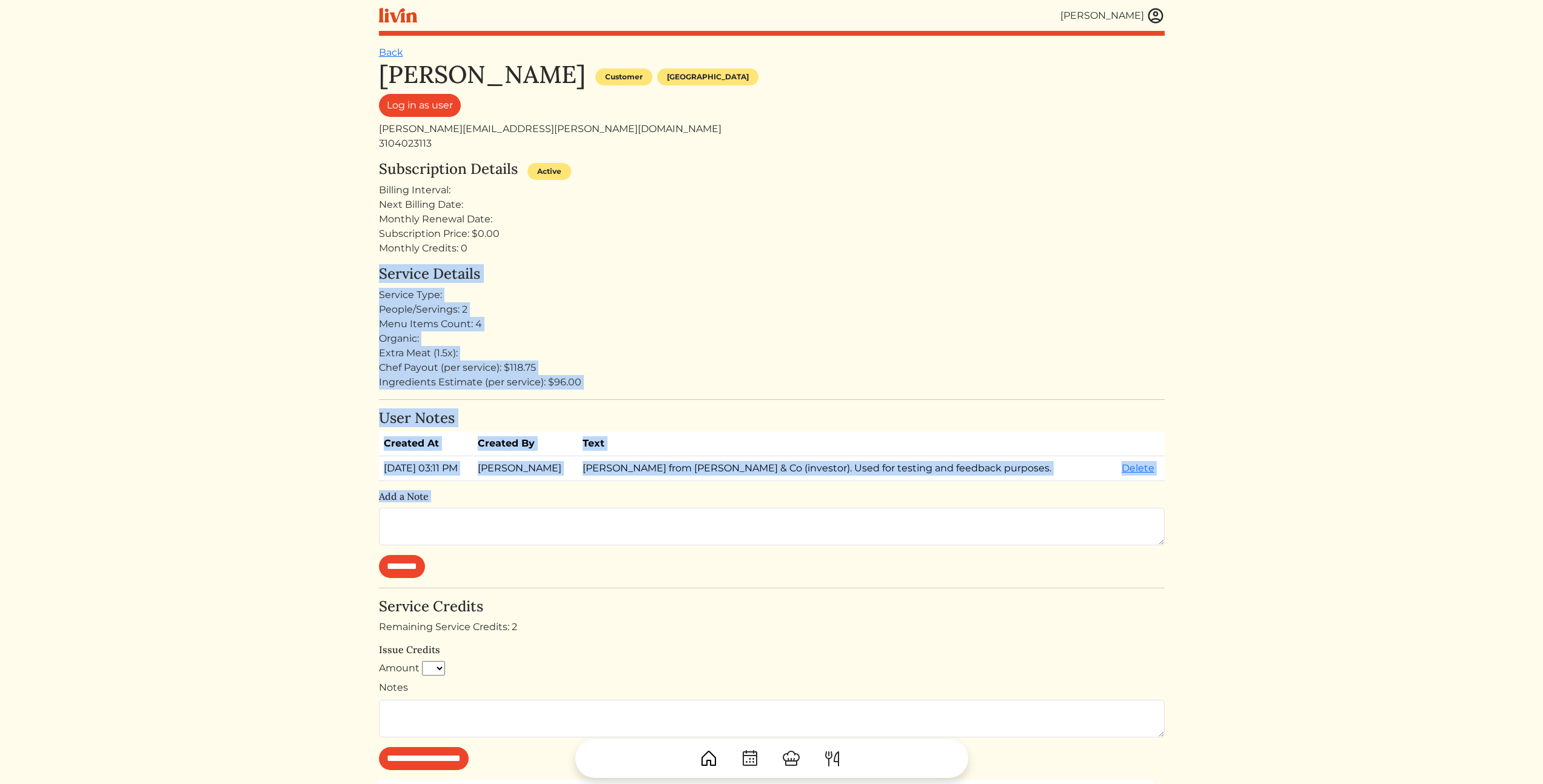
drag, startPoint x: 220, startPoint y: 274, endPoint x: 213, endPoint y: 271, distance: 7.6
click at [215, 270] on html "[PERSON_NAME] [PERSON_NAME] Log out Dashboard Services Upcoming Completed Reque…" at bounding box center [772, 392] width 1543 height 784
click at [213, 271] on html "[PERSON_NAME] [PERSON_NAME] Log out Dashboard Services Upcoming Completed Reque…" at bounding box center [772, 392] width 1543 height 784
drag, startPoint x: 181, startPoint y: 365, endPoint x: 208, endPoint y: 539, distance: 176.1
click at [208, 539] on html "[PERSON_NAME] [PERSON_NAME] Log out Dashboard Services Upcoming Completed Reque…" at bounding box center [772, 392] width 1543 height 784
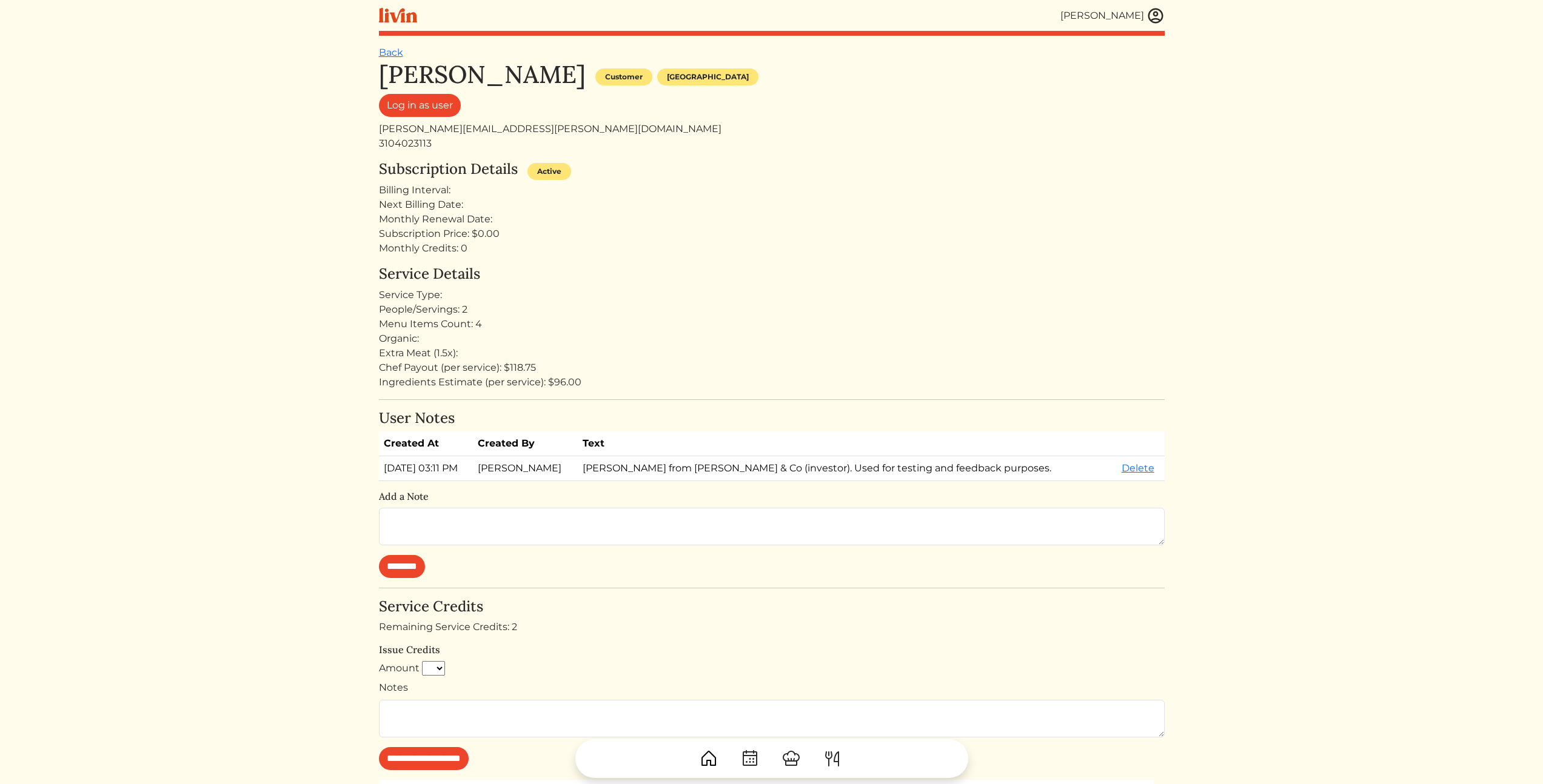
click at [208, 539] on html "[PERSON_NAME] [PERSON_NAME] Log out Dashboard Services Upcoming Completed Reque…" at bounding box center [772, 392] width 1543 height 784
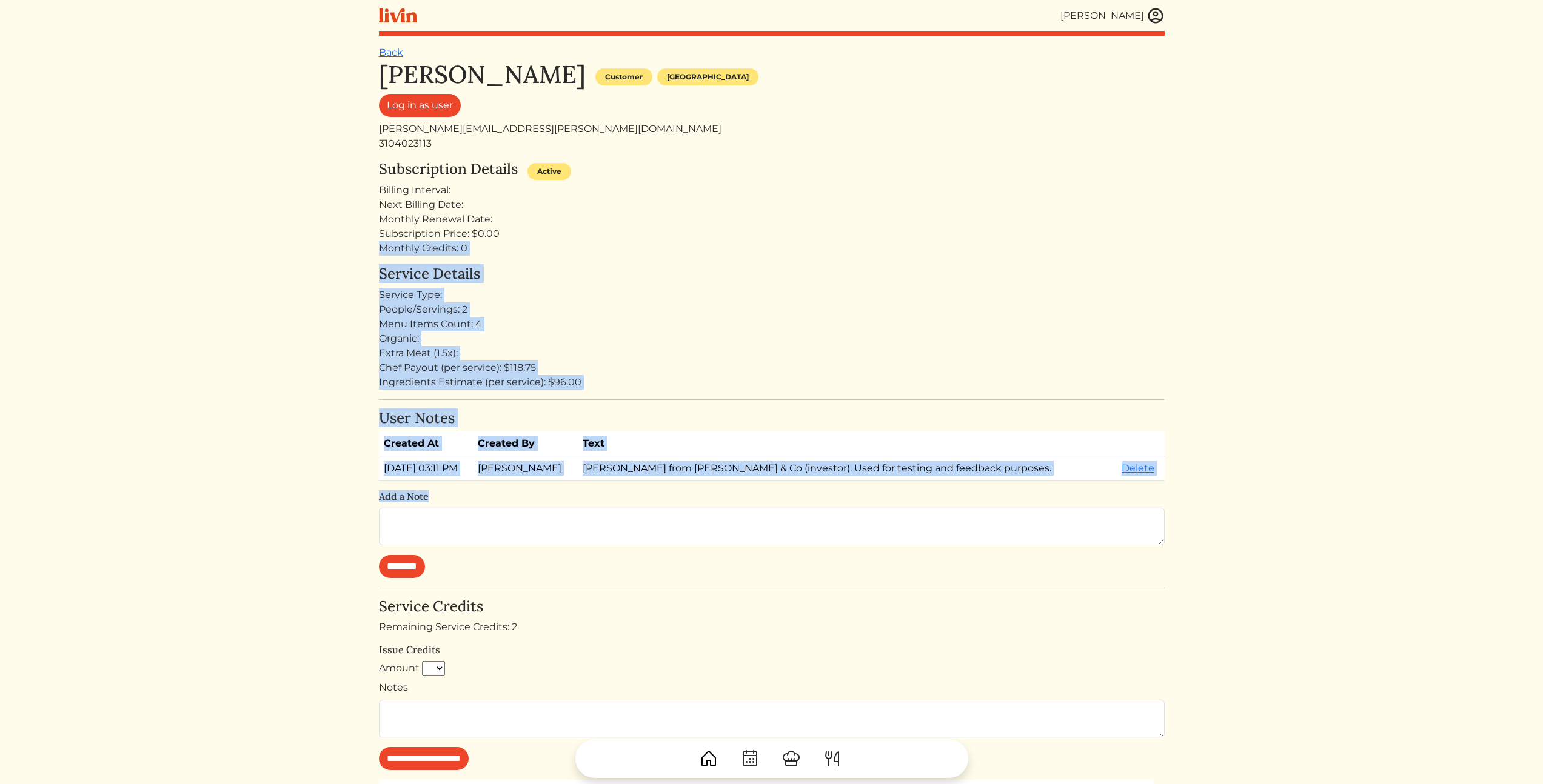
drag, startPoint x: 202, startPoint y: 547, endPoint x: 174, endPoint y: 237, distance: 311.3
click at [175, 237] on html "[PERSON_NAME] [PERSON_NAME] Log out Dashboard Services Upcoming Completed Reque…" at bounding box center [772, 392] width 1543 height 784
click at [174, 237] on html "[PERSON_NAME] [PERSON_NAME] Log out Dashboard Services Upcoming Completed Reque…" at bounding box center [772, 392] width 1543 height 784
drag, startPoint x: 202, startPoint y: 265, endPoint x: 161, endPoint y: 532, distance: 270.1
click at [175, 505] on html "[PERSON_NAME] [PERSON_NAME] Log out Dashboard Services Upcoming Completed Reque…" at bounding box center [772, 392] width 1543 height 784
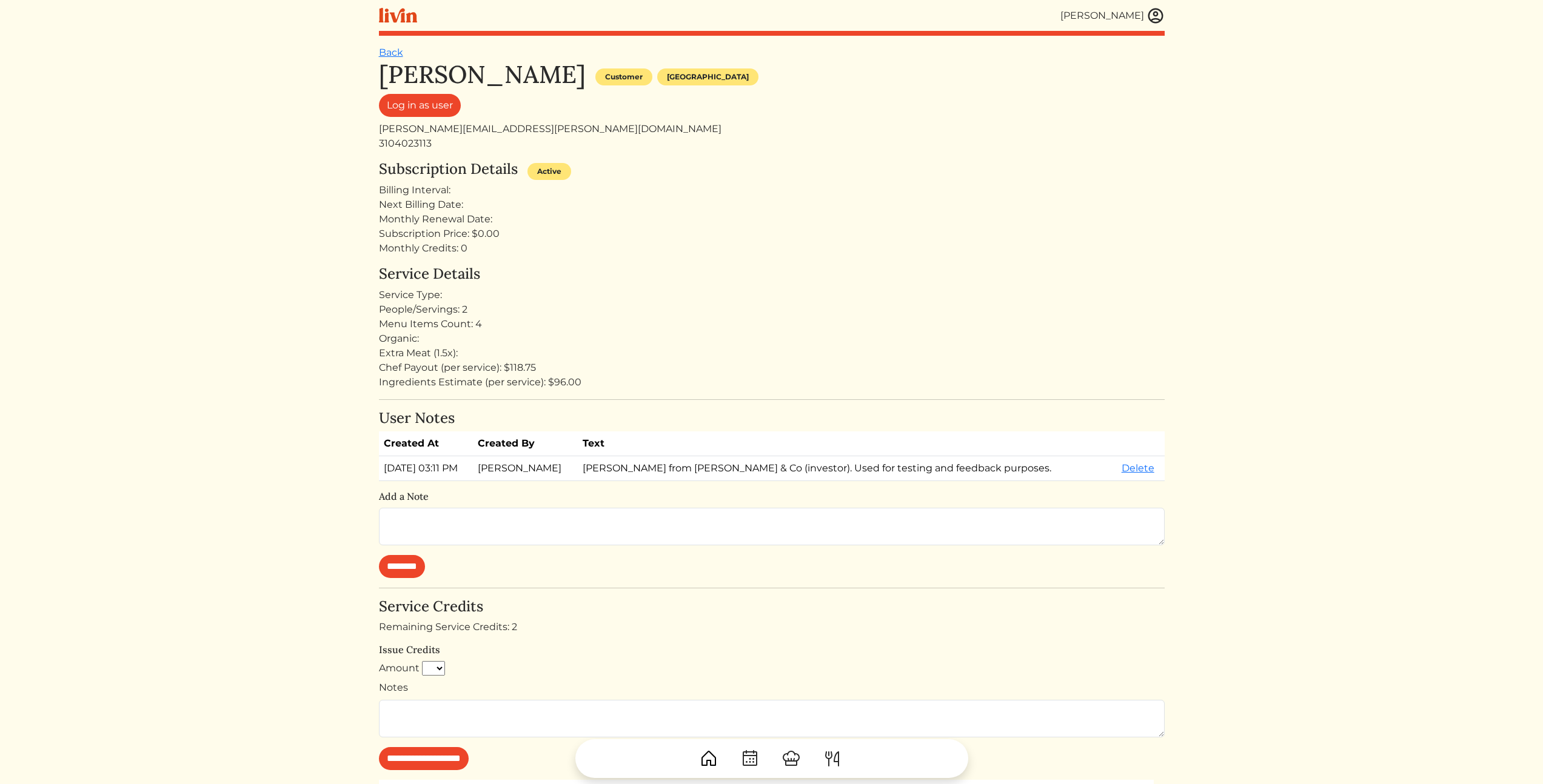
click at [161, 532] on html "[PERSON_NAME] [PERSON_NAME] Log out Dashboard Services Upcoming Completed Reque…" at bounding box center [772, 392] width 1543 height 784
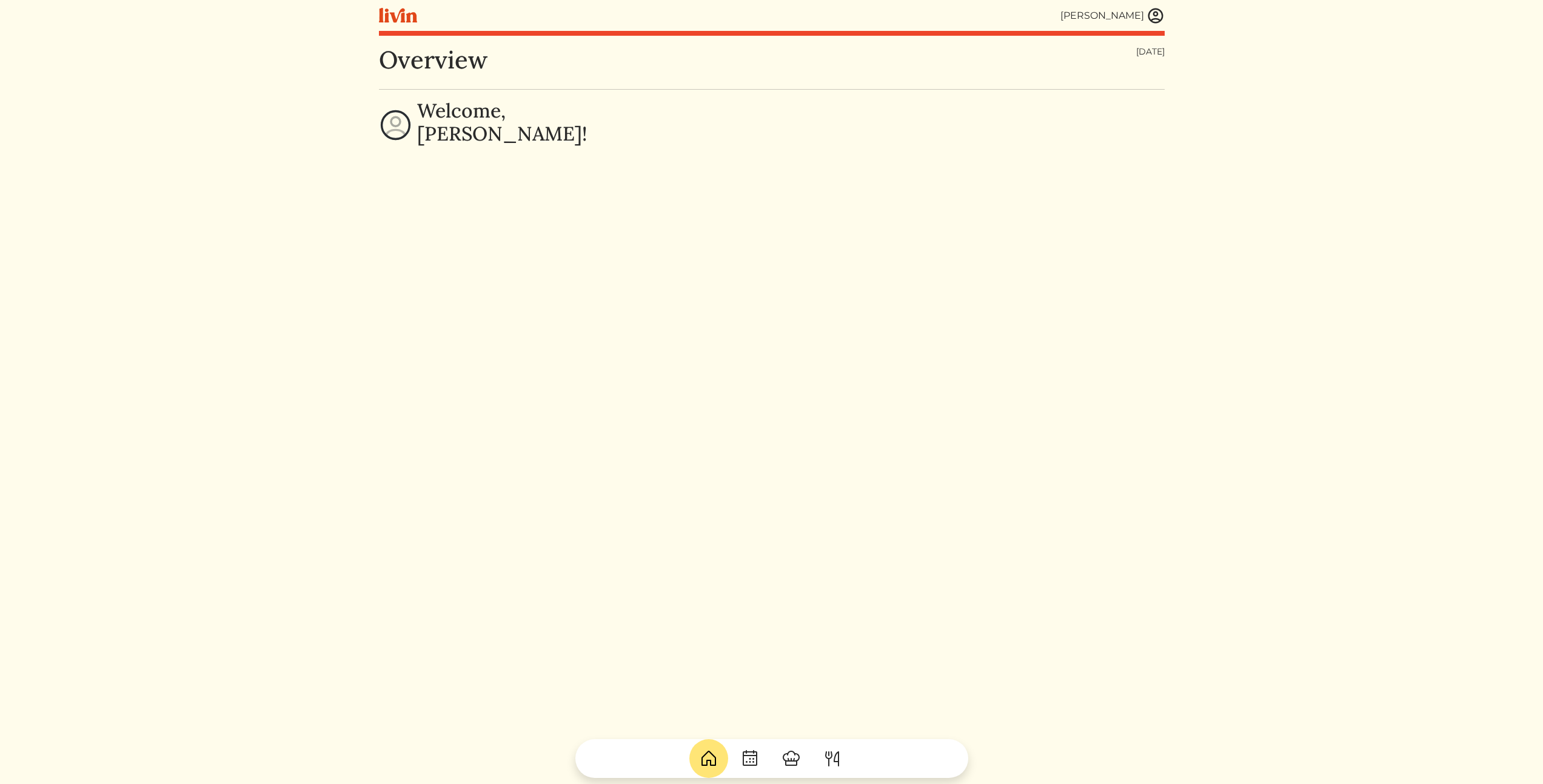
click at [1153, 18] on img at bounding box center [1155, 15] width 18 height 18
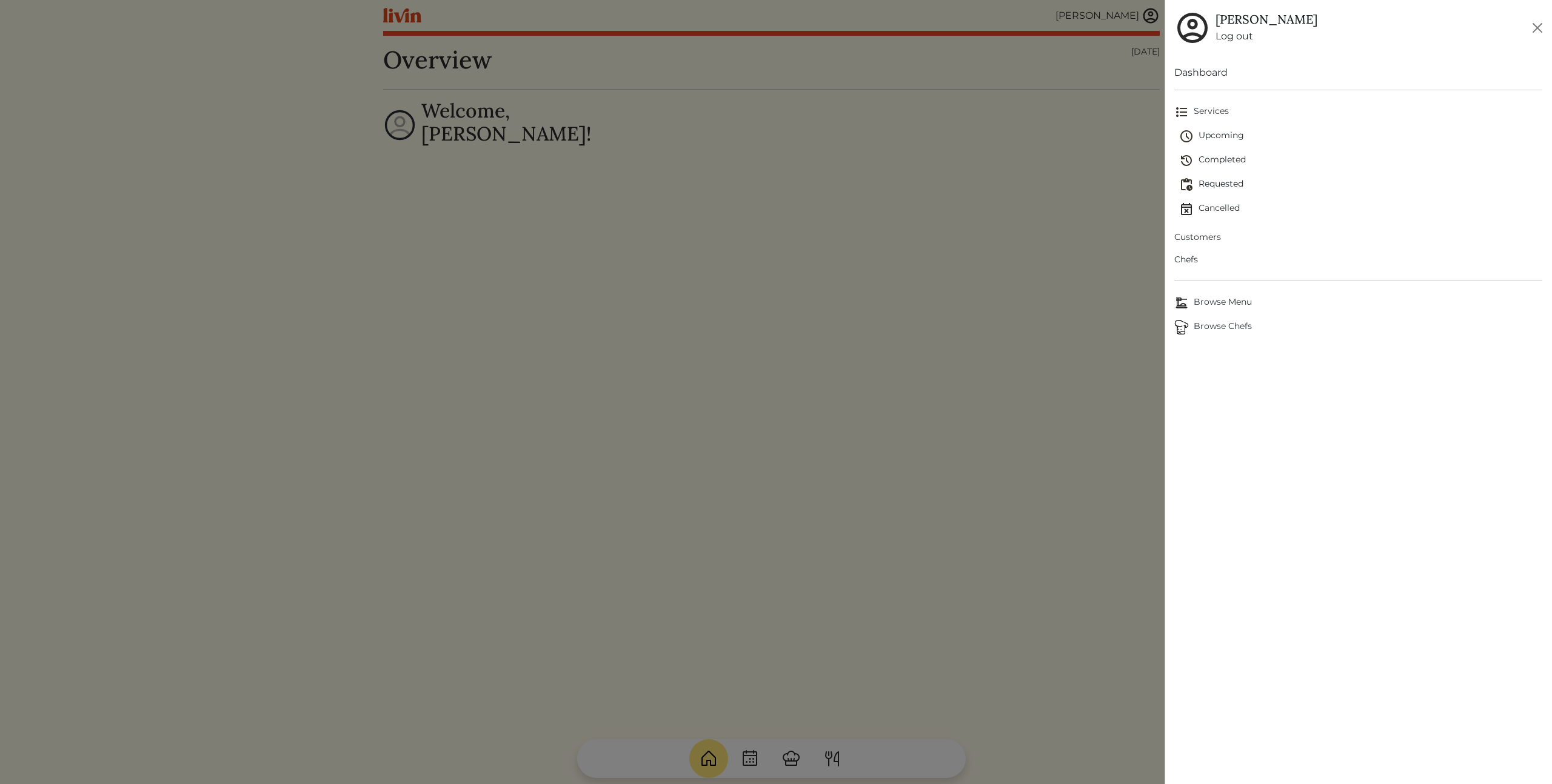
click at [1196, 242] on span "Customers" at bounding box center [1358, 237] width 368 height 13
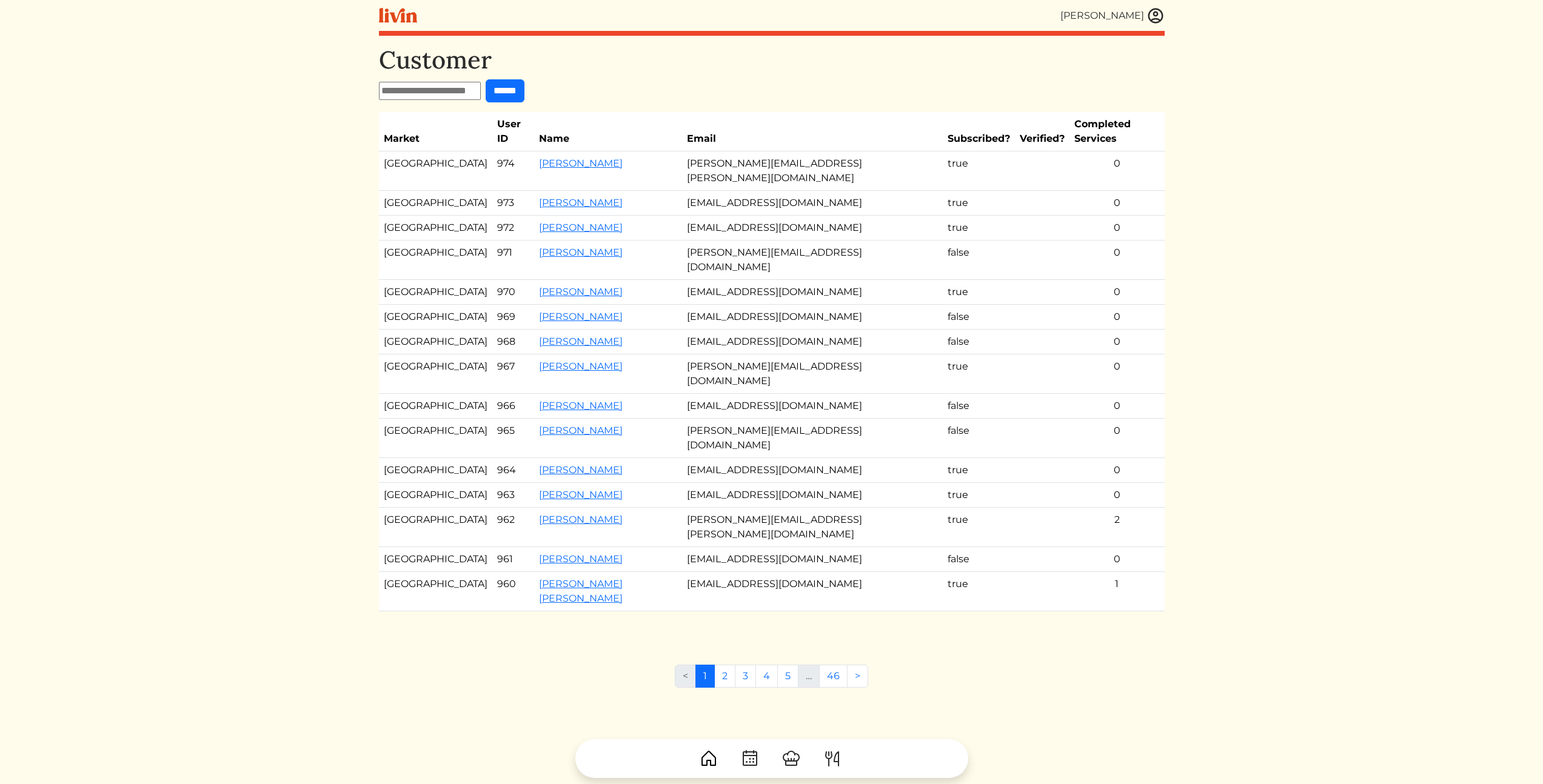
click at [499, 90] on input "******" at bounding box center [505, 90] width 39 height 23
click at [451, 93] on input "text" at bounding box center [429, 90] width 102 height 18
type input "**********"
click at [525, 92] on input "******" at bounding box center [505, 90] width 39 height 23
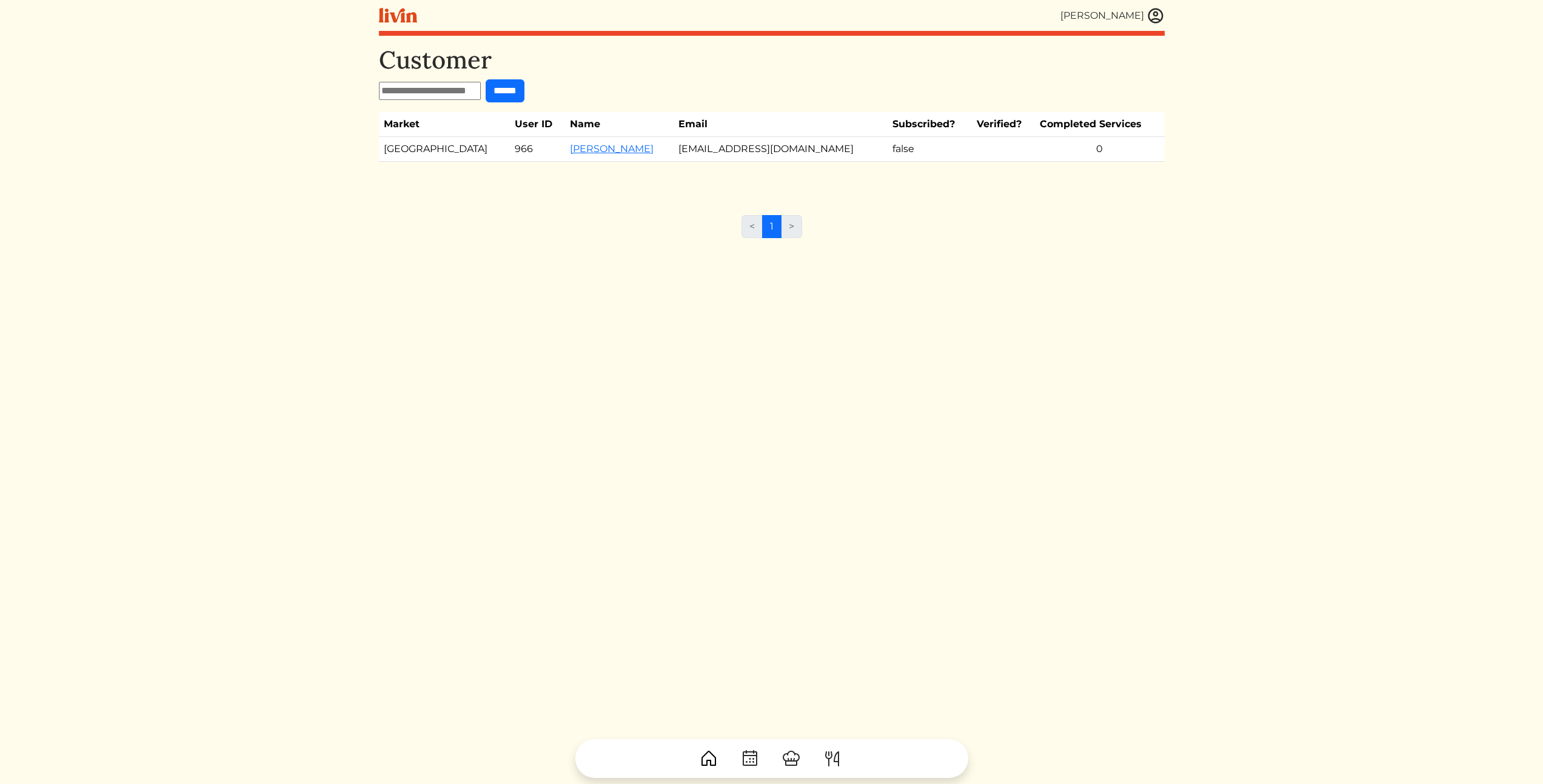
click at [605, 292] on div "Customer ****** Market User ID Name Email Subscribed? Verified? Completed Servi…" at bounding box center [772, 437] width 786 height 784
click at [586, 148] on link "[PERSON_NAME]" at bounding box center [611, 148] width 84 height 12
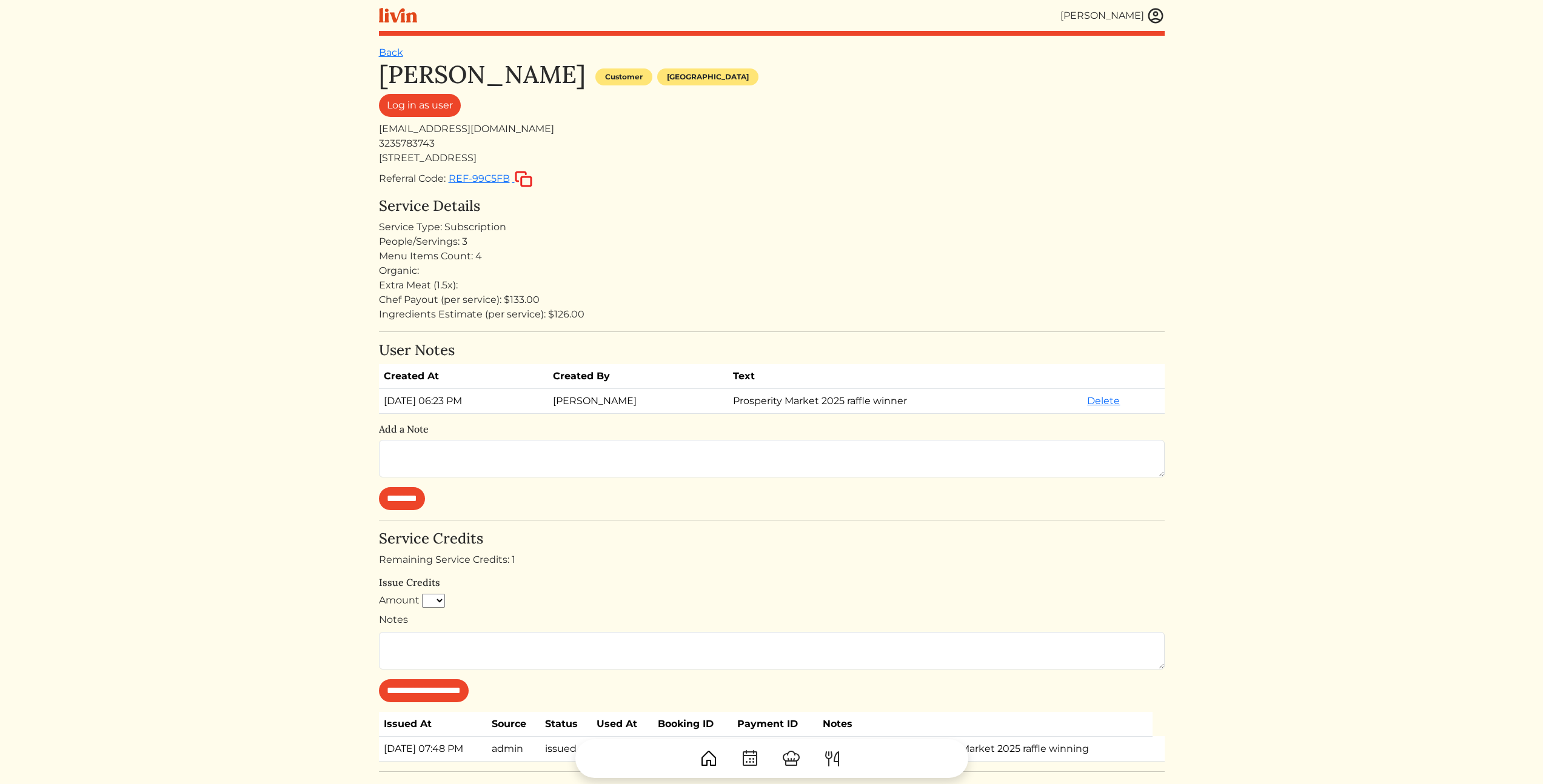
drag, startPoint x: 195, startPoint y: 504, endPoint x: 166, endPoint y: 309, distance: 197.1
click at [166, 309] on html "[PERSON_NAME] [PERSON_NAME] Log out Dashboard Services Upcoming Completed Reque…" at bounding box center [772, 392] width 1543 height 784
click at [522, 279] on div "Extra Meat (1.5x):" at bounding box center [772, 286] width 786 height 15
click at [748, 297] on div "Chef Payout (per service): $133.00" at bounding box center [772, 300] width 786 height 15
click at [848, 292] on div "Chef Payout (per service): $133.00" at bounding box center [772, 300] width 786 height 15
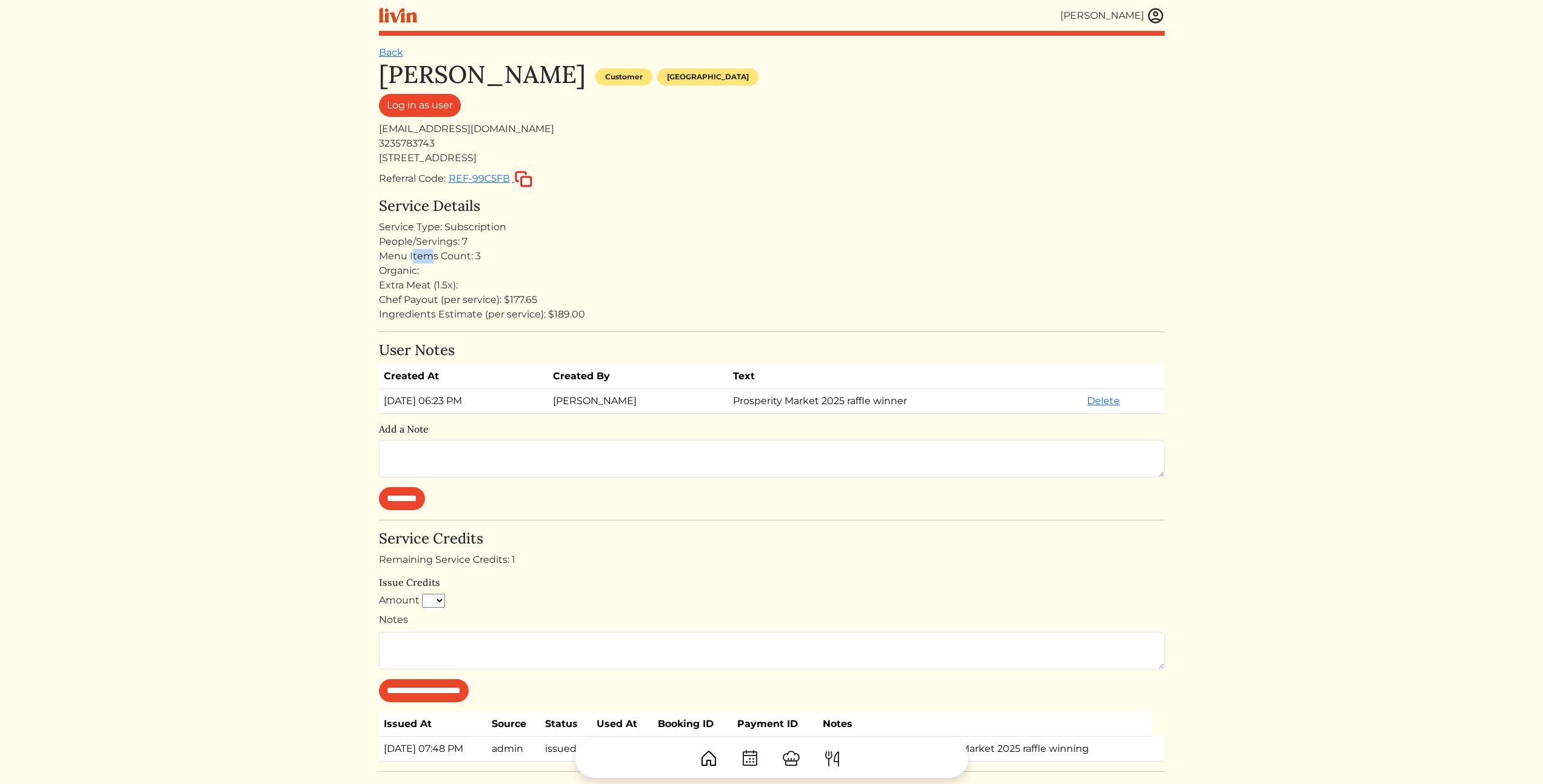
drag, startPoint x: 416, startPoint y: 250, endPoint x: 382, endPoint y: 250, distance: 34.0
click at [403, 250] on div "Menu Items Count: 3" at bounding box center [772, 257] width 786 height 15
drag, startPoint x: 468, startPoint y: 251, endPoint x: 692, endPoint y: 321, distance: 234.7
click at [690, 320] on html "[PERSON_NAME] [PERSON_NAME] Log out Dashboard Services Upcoming Completed Reque…" at bounding box center [772, 392] width 1543 height 784
click at [692, 321] on div "Ingredients Estimate (per service): $189.00" at bounding box center [772, 315] width 786 height 15
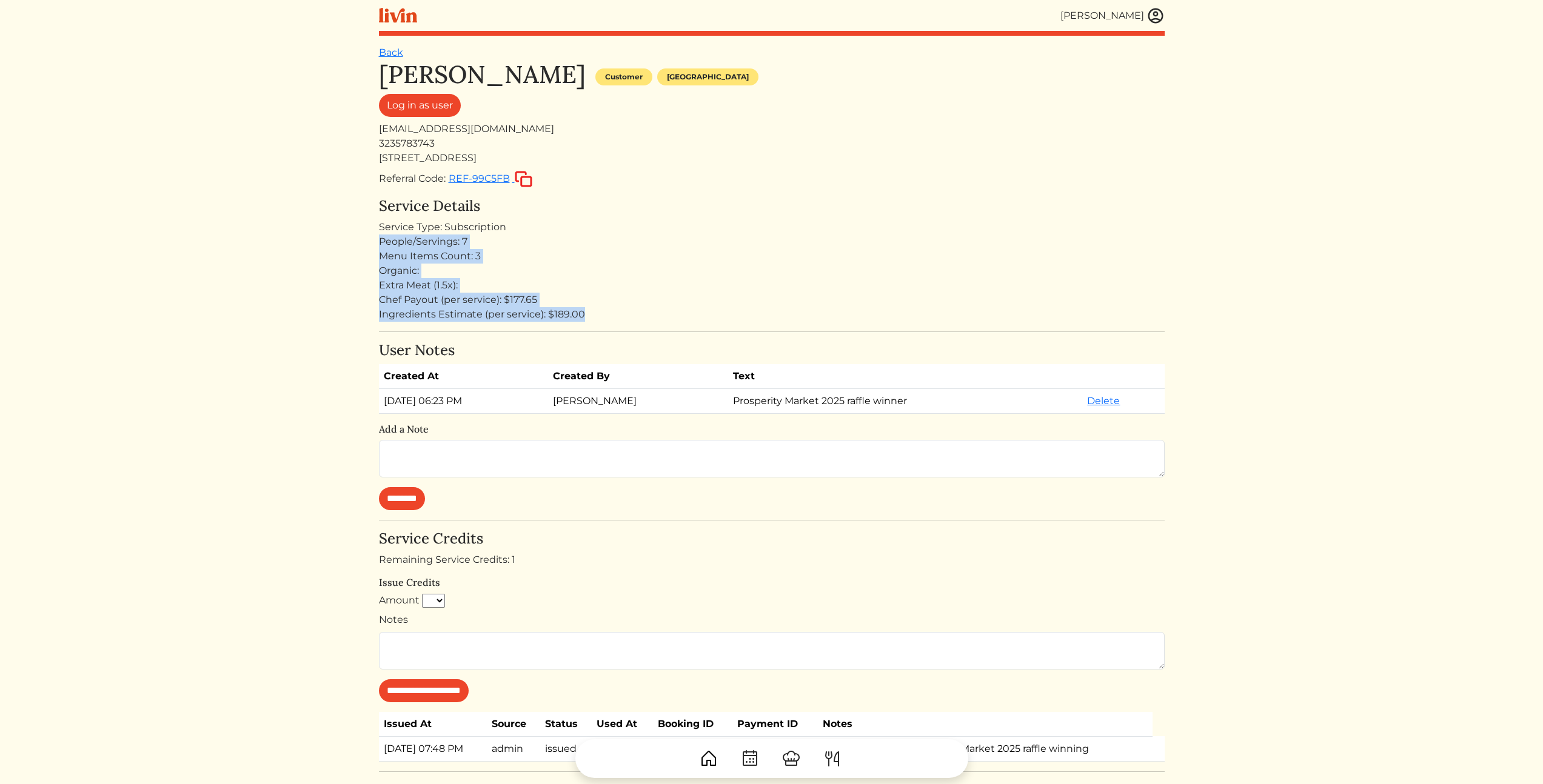
drag, startPoint x: 642, startPoint y: 323, endPoint x: 315, endPoint y: 246, distance: 335.9
click at [315, 246] on html "[PERSON_NAME] [PERSON_NAME] Log out Dashboard Services Upcoming Completed Reque…" at bounding box center [772, 392] width 1543 height 784
click at [358, 237] on html "[PERSON_NAME] [PERSON_NAME] Log out Dashboard Services Upcoming Completed Reque…" at bounding box center [772, 392] width 1543 height 784
drag, startPoint x: 642, startPoint y: 318, endPoint x: 583, endPoint y: 266, distance: 78.6
click at [583, 266] on div "[PERSON_NAME] Customer [GEOGRAPHIC_DATA] Log in as user [EMAIL_ADDRESS][DOMAIN_…" at bounding box center [772, 445] width 786 height 769
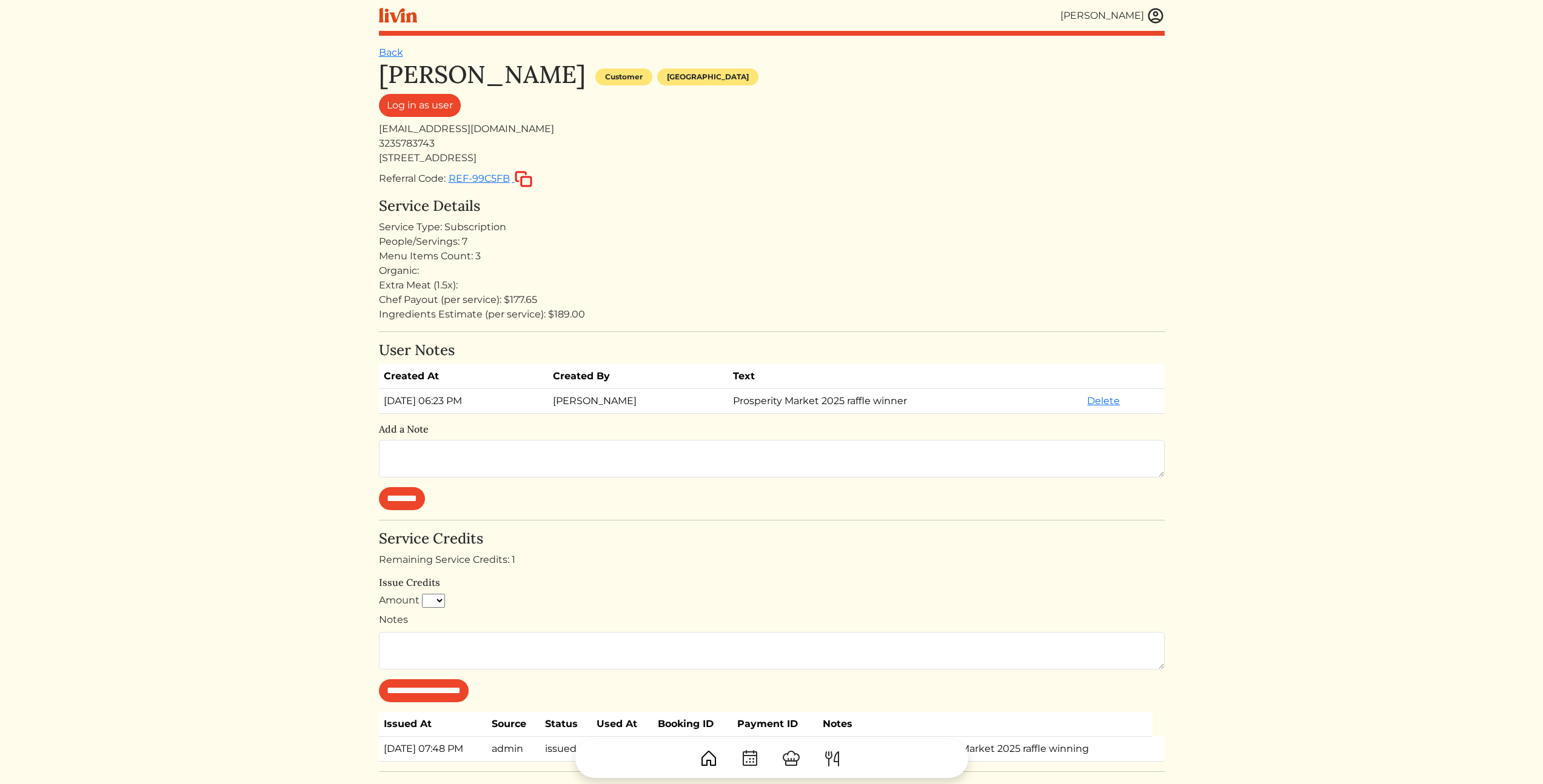
click at [680, 249] on div "Menu Items Count: 3" at bounding box center [772, 257] width 786 height 15
click at [696, 240] on div "People/Servings: 7" at bounding box center [772, 242] width 786 height 15
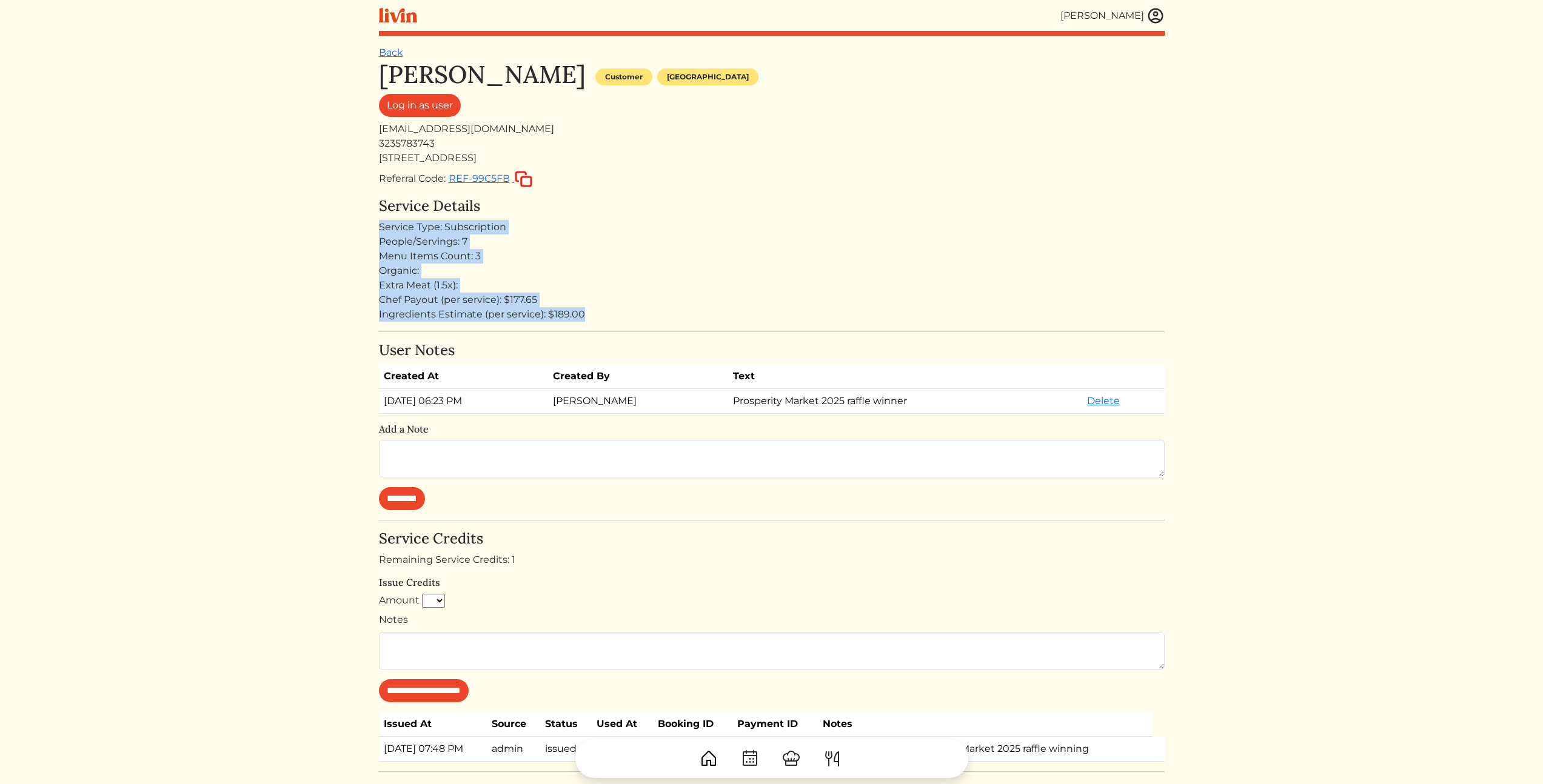
drag, startPoint x: 589, startPoint y: 314, endPoint x: 364, endPoint y: 221, distance: 243.5
click at [369, 217] on html "[PERSON_NAME] [PERSON_NAME] Log out Dashboard Services Upcoming Completed Reque…" at bounding box center [772, 392] width 1543 height 784
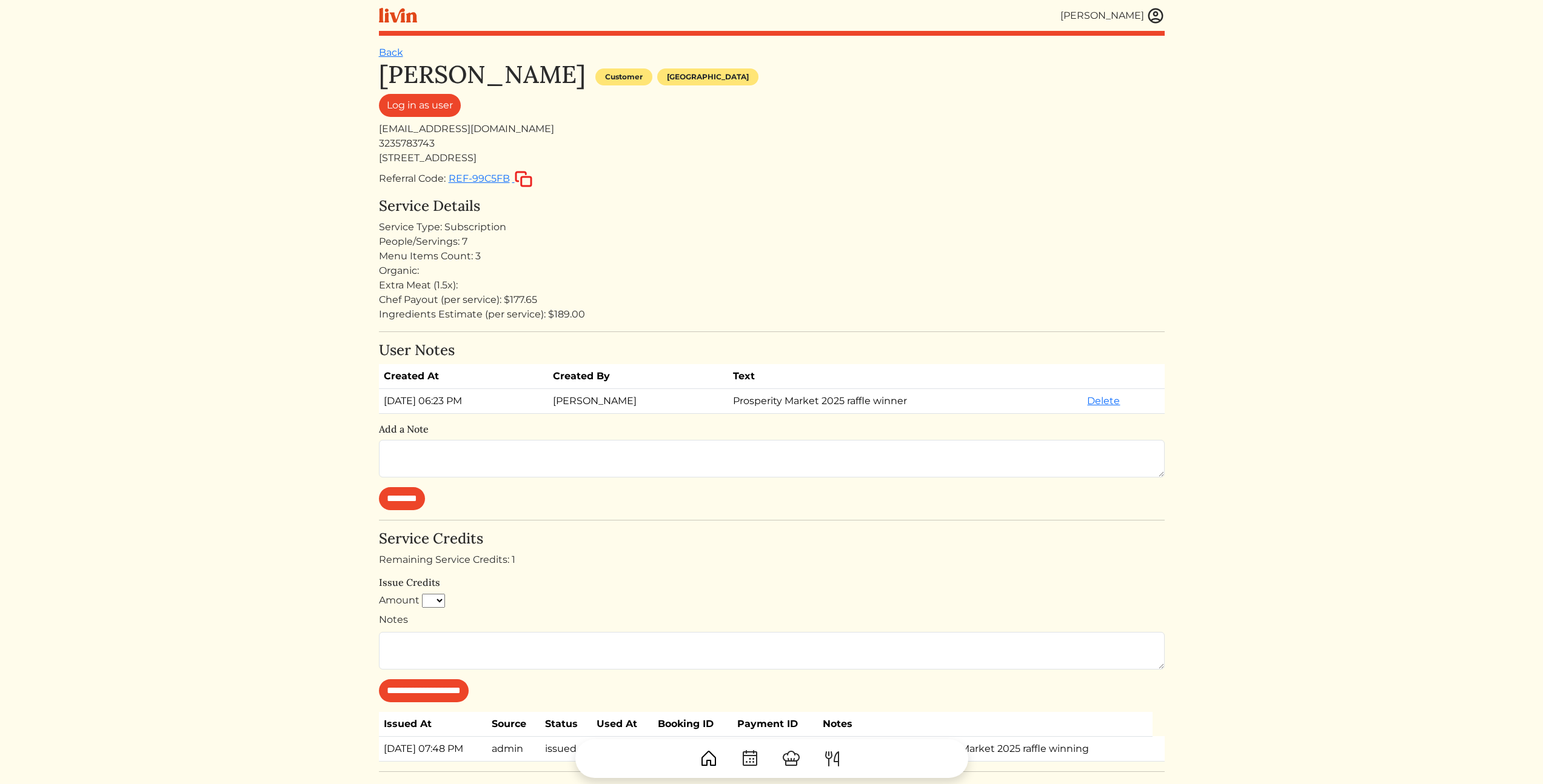
click at [630, 299] on div "Chef Payout (per service): $177.65" at bounding box center [772, 300] width 786 height 15
click at [252, 506] on html "[PERSON_NAME] [PERSON_NAME] Log out Dashboard Services Upcoming Completed Reque…" at bounding box center [772, 392] width 1543 height 784
